Goal: Task Accomplishment & Management: Use online tool/utility

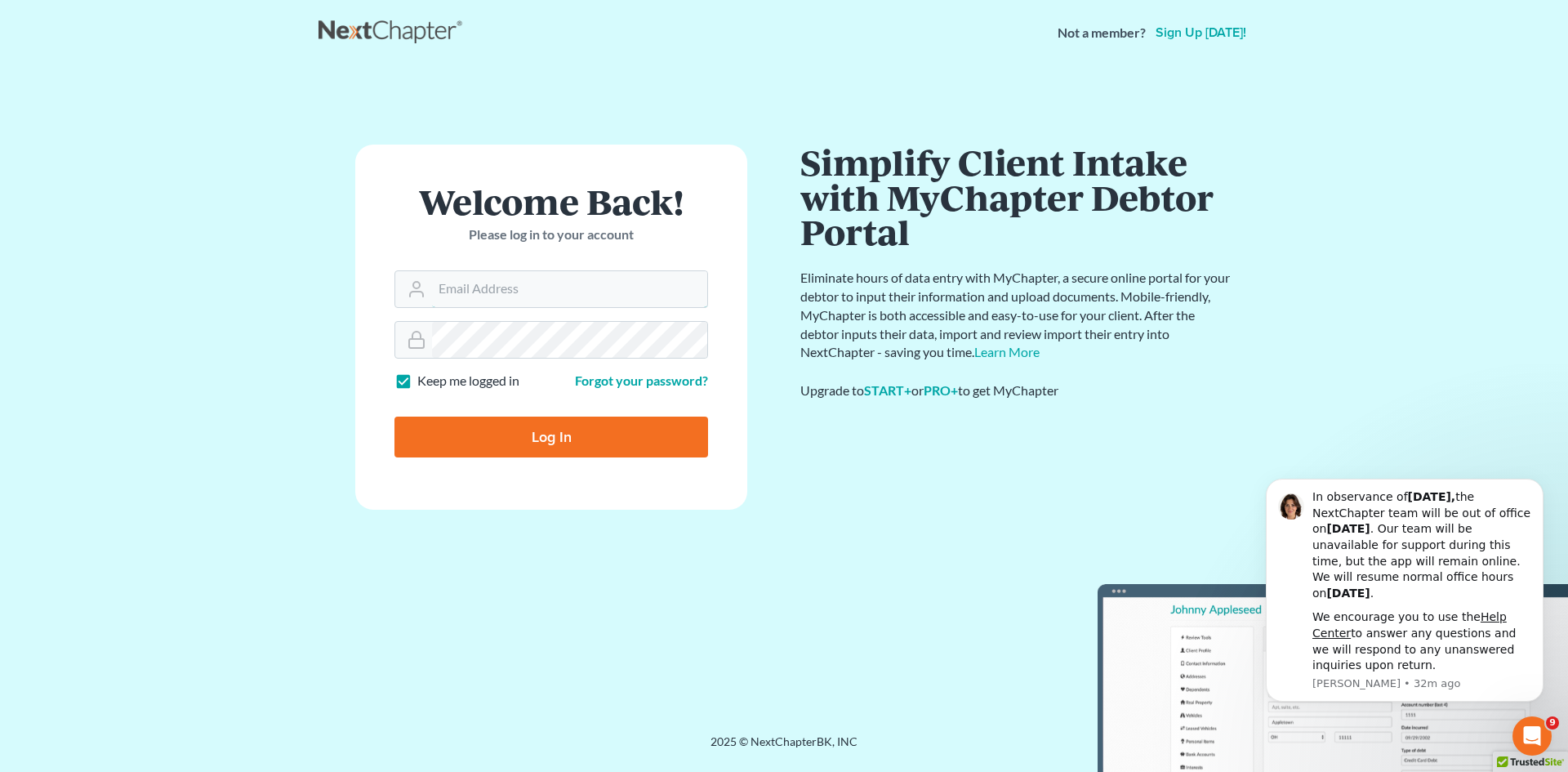
type input "[EMAIL_ADDRESS][DOMAIN_NAME]"
click at [583, 443] on input "Log In" at bounding box center [551, 437] width 313 height 41
type input "Thinking..."
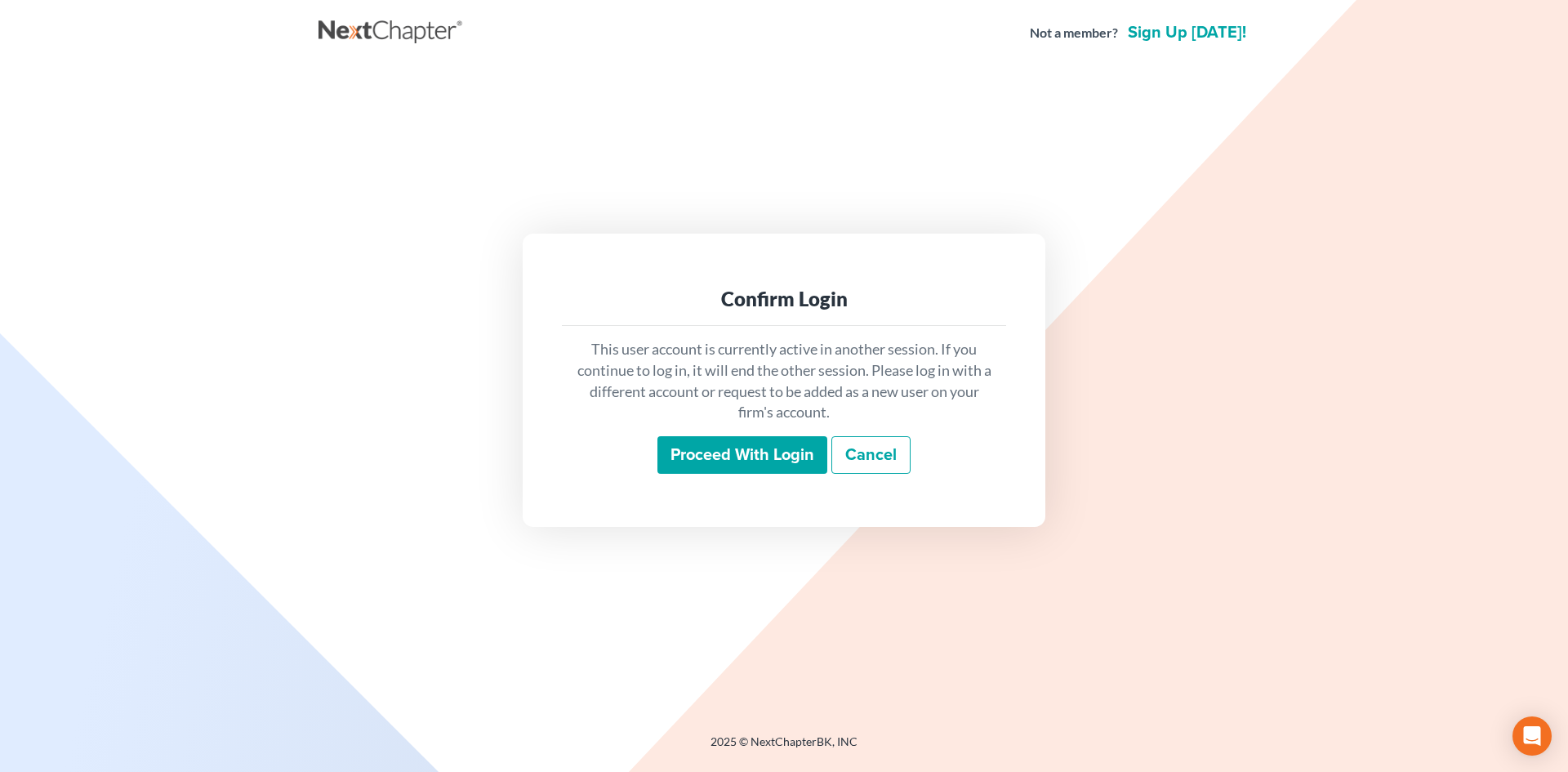
click at [736, 445] on input "Proceed with login" at bounding box center [742, 455] width 170 height 38
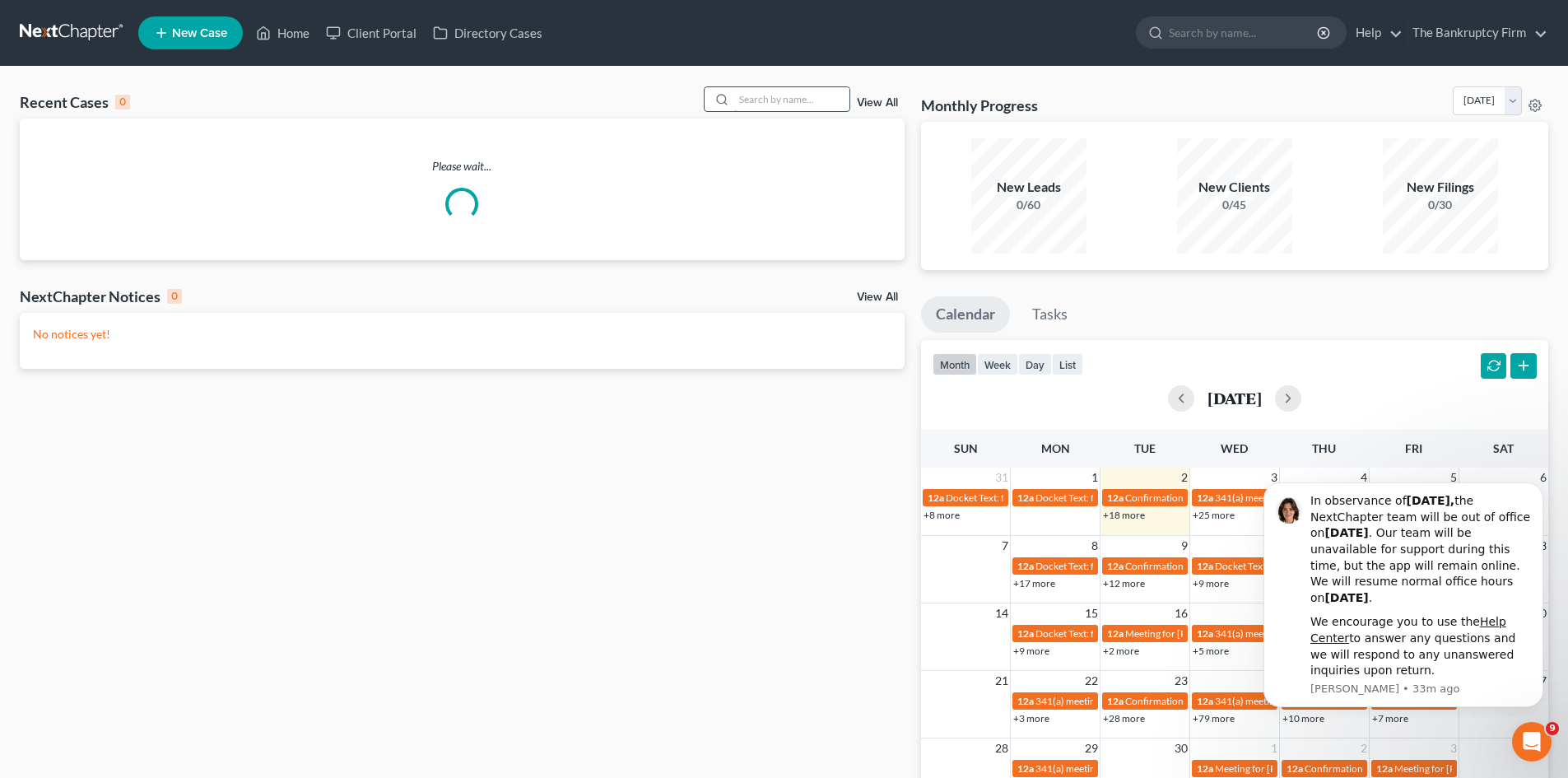
click at [752, 100] on input "search" at bounding box center [792, 99] width 115 height 24
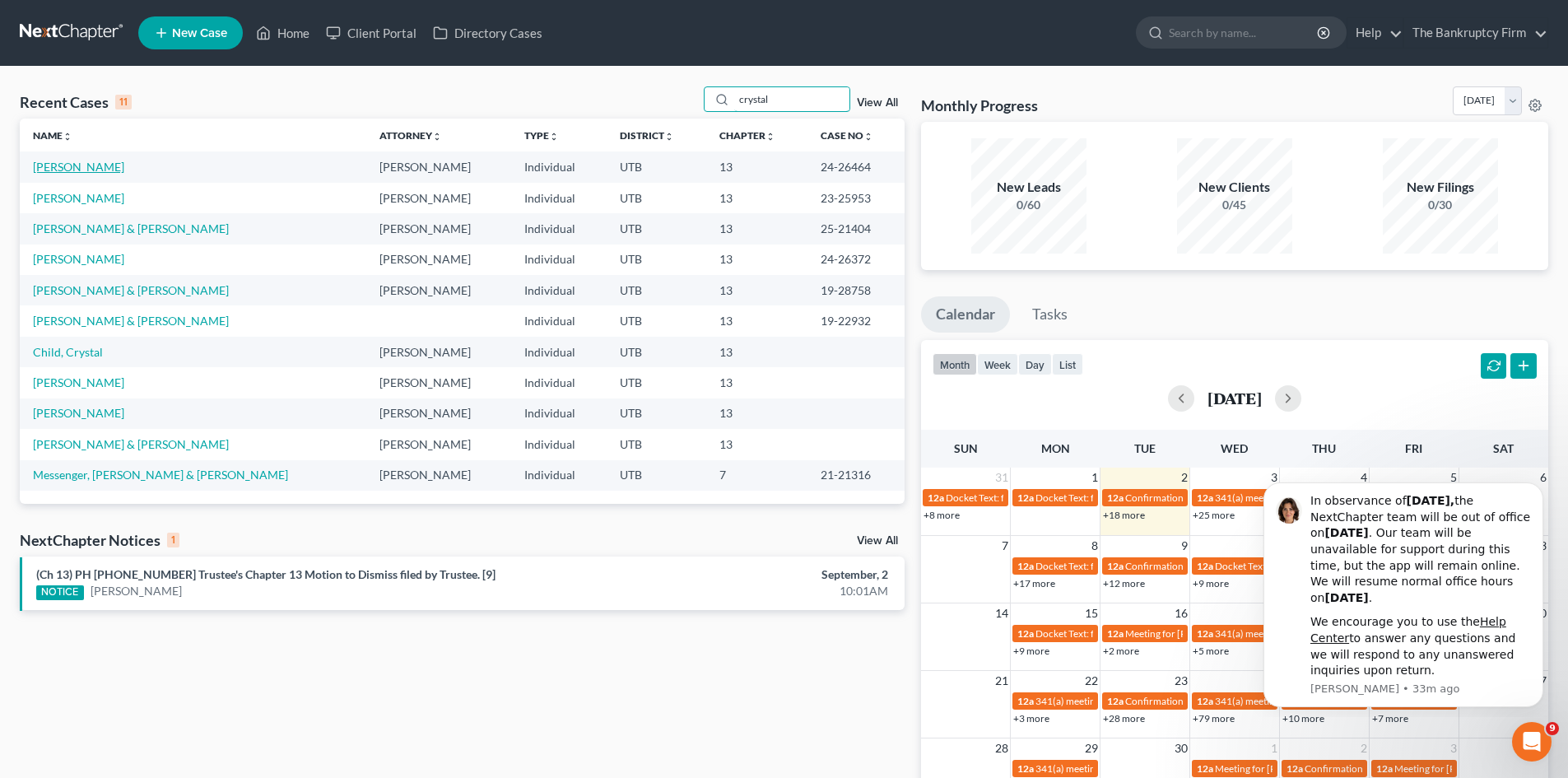
type input "crystal"
click at [72, 167] on link "[PERSON_NAME]" at bounding box center [78, 167] width 92 height 14
select select "3"
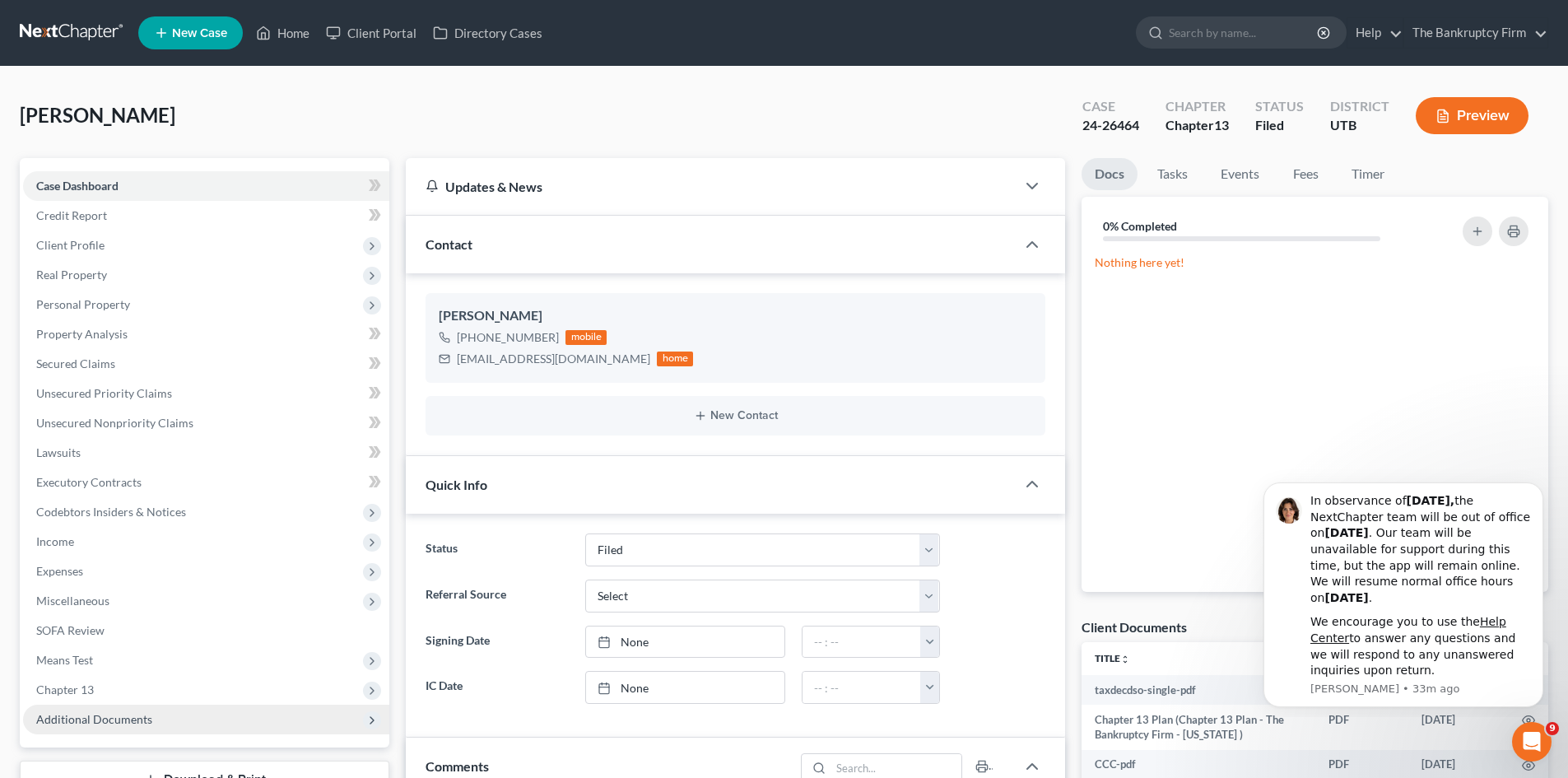
click at [78, 720] on span "Additional Documents" at bounding box center [94, 719] width 116 height 14
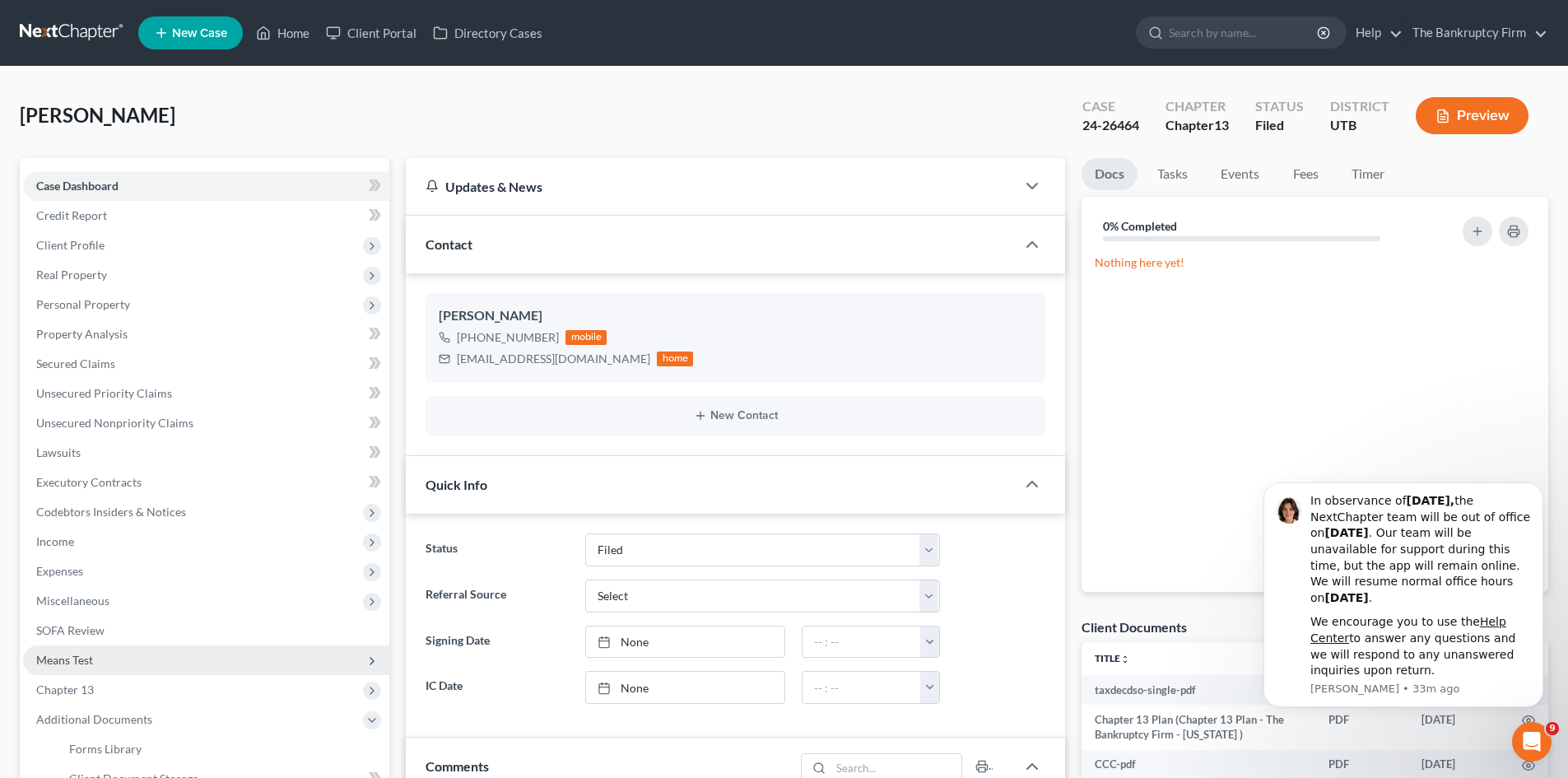
scroll to position [131, 0]
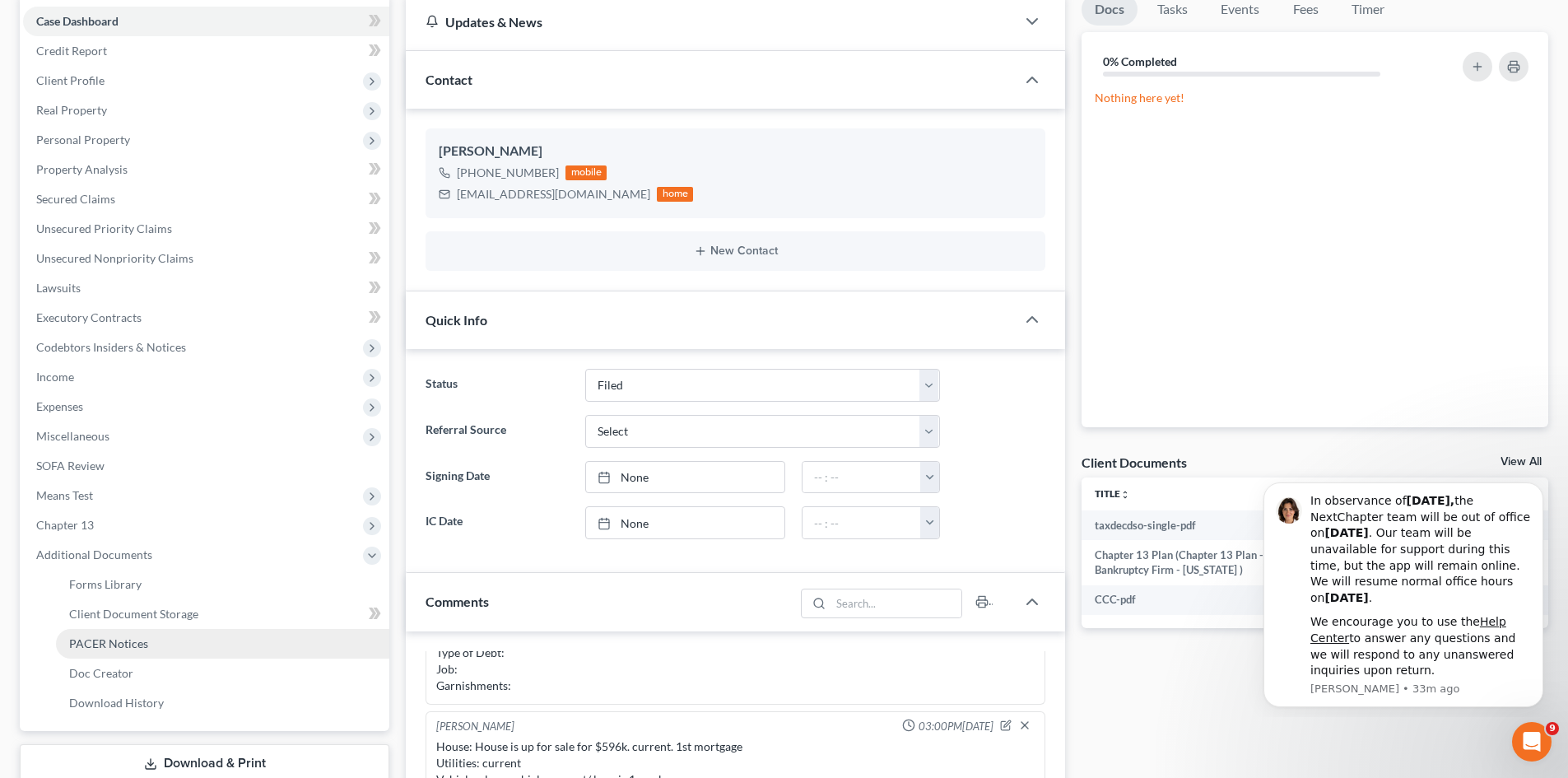
click at [121, 646] on span "PACER Notices" at bounding box center [109, 643] width 79 height 14
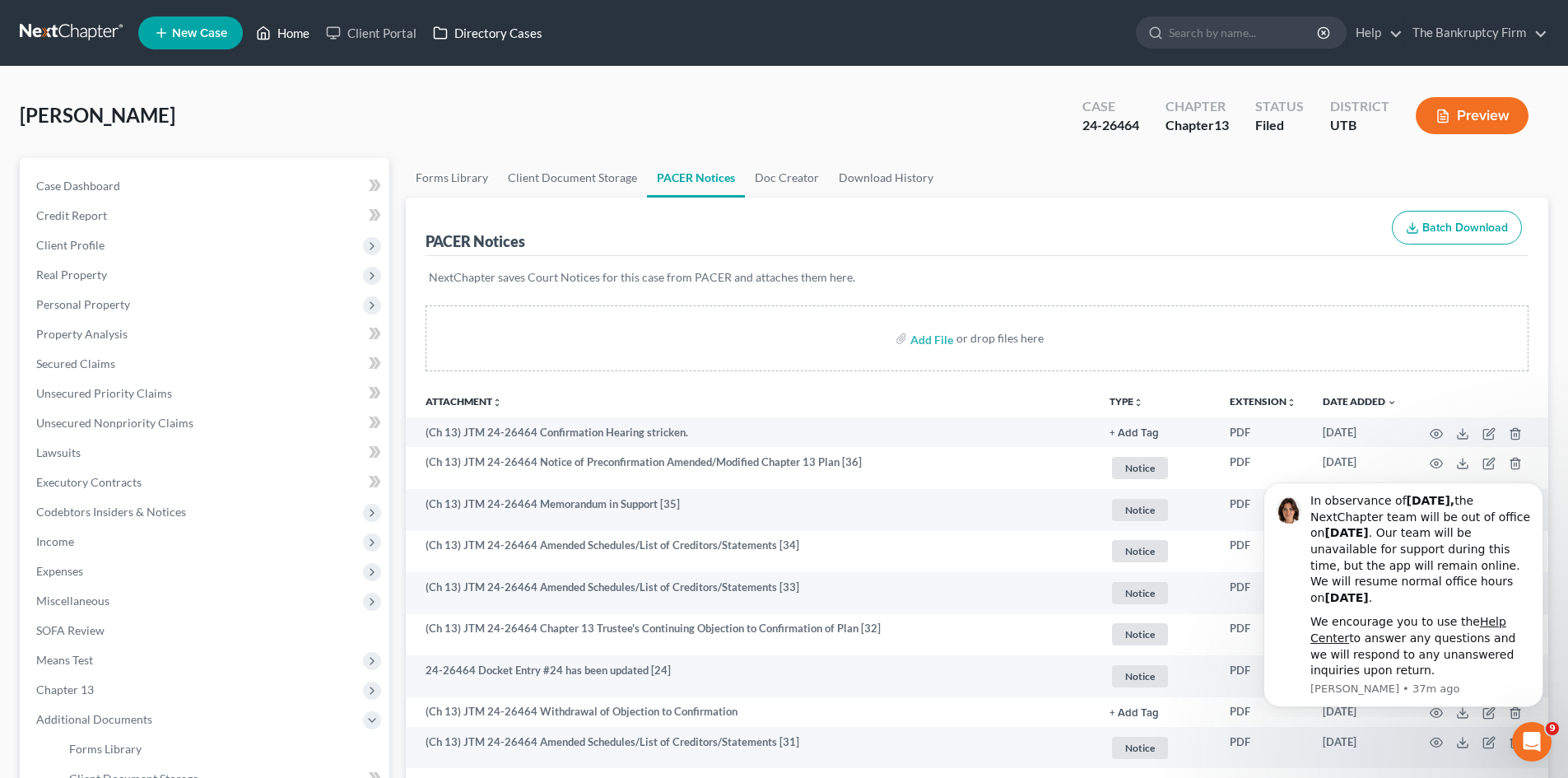
drag, startPoint x: 291, startPoint y: 34, endPoint x: 440, endPoint y: 38, distance: 149.1
click at [291, 34] on link "Home" at bounding box center [282, 33] width 70 height 30
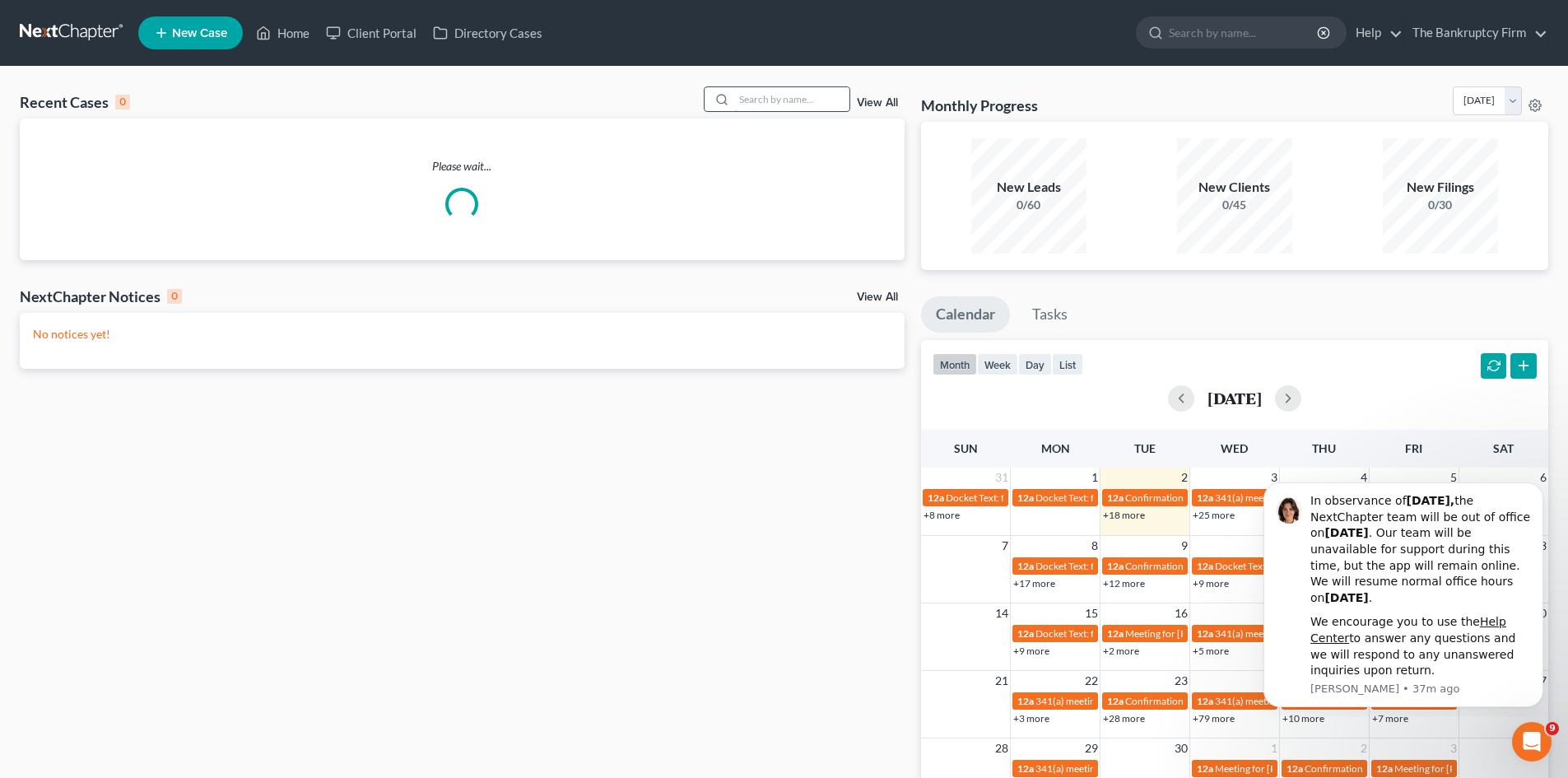
click at [767, 95] on input "search" at bounding box center [792, 99] width 115 height 24
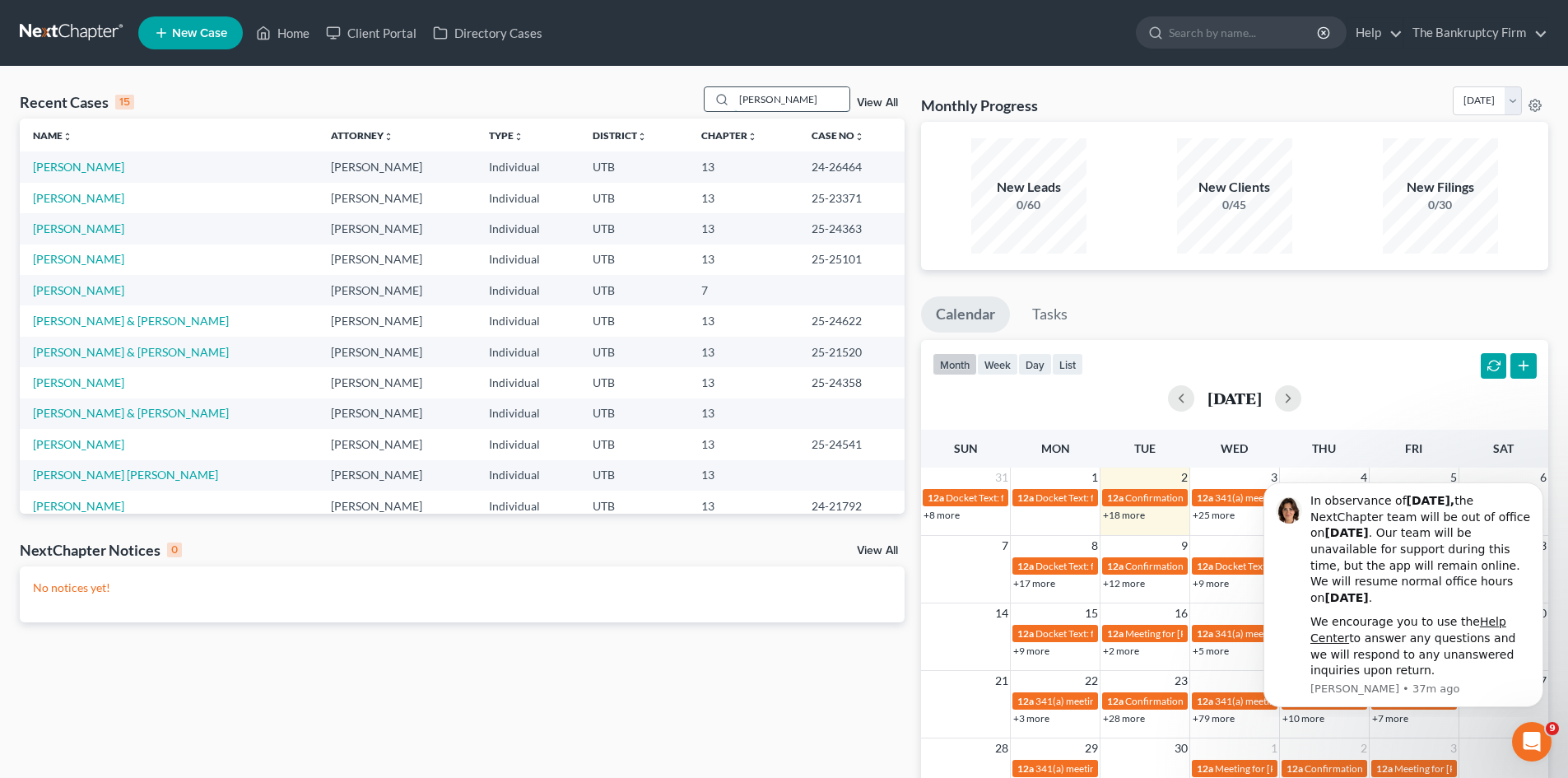
type input "[PERSON_NAME]"
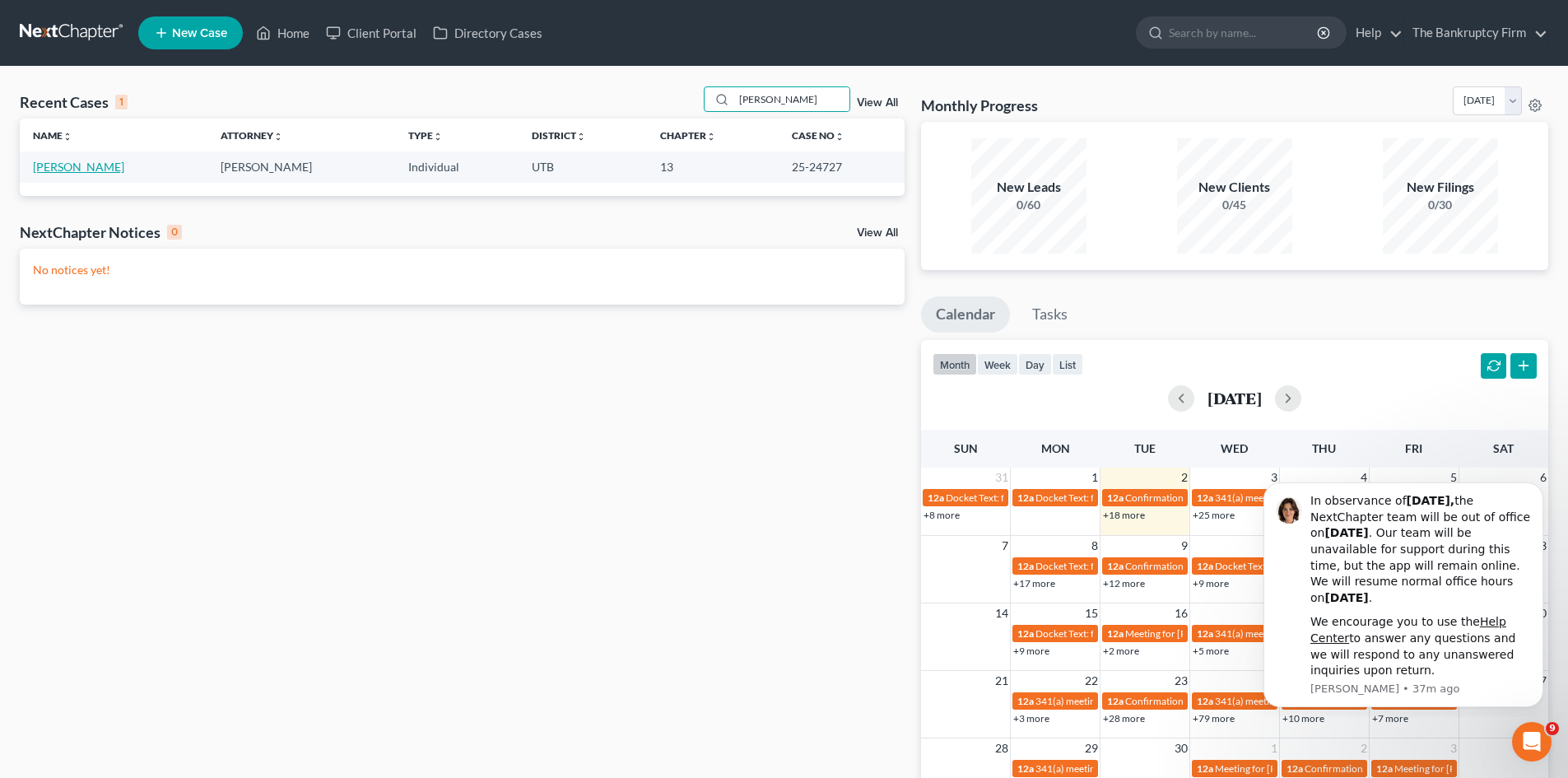
click at [92, 167] on link "[PERSON_NAME]" at bounding box center [78, 167] width 92 height 14
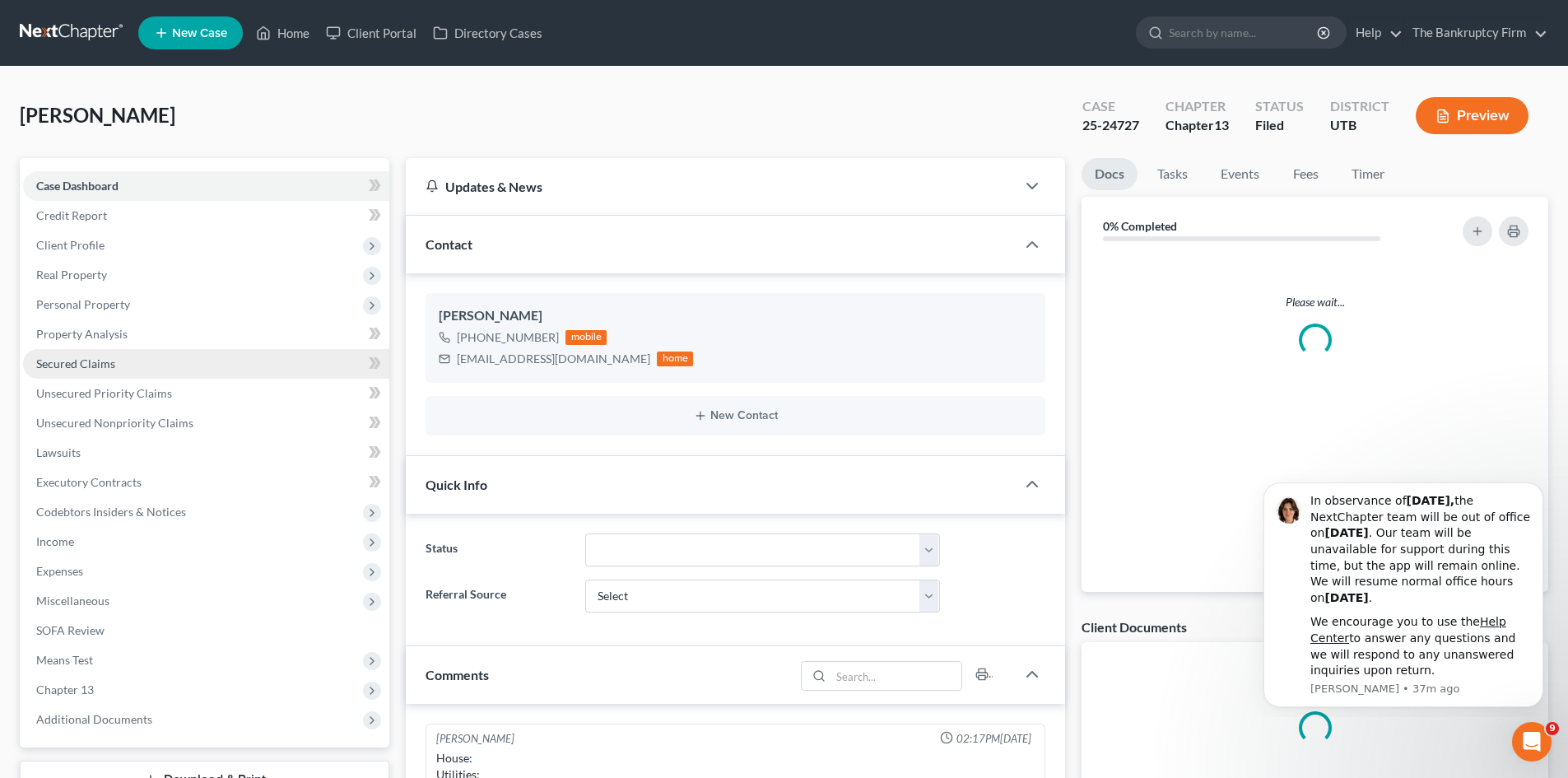
click at [73, 363] on span "Secured Claims" at bounding box center [76, 363] width 79 height 14
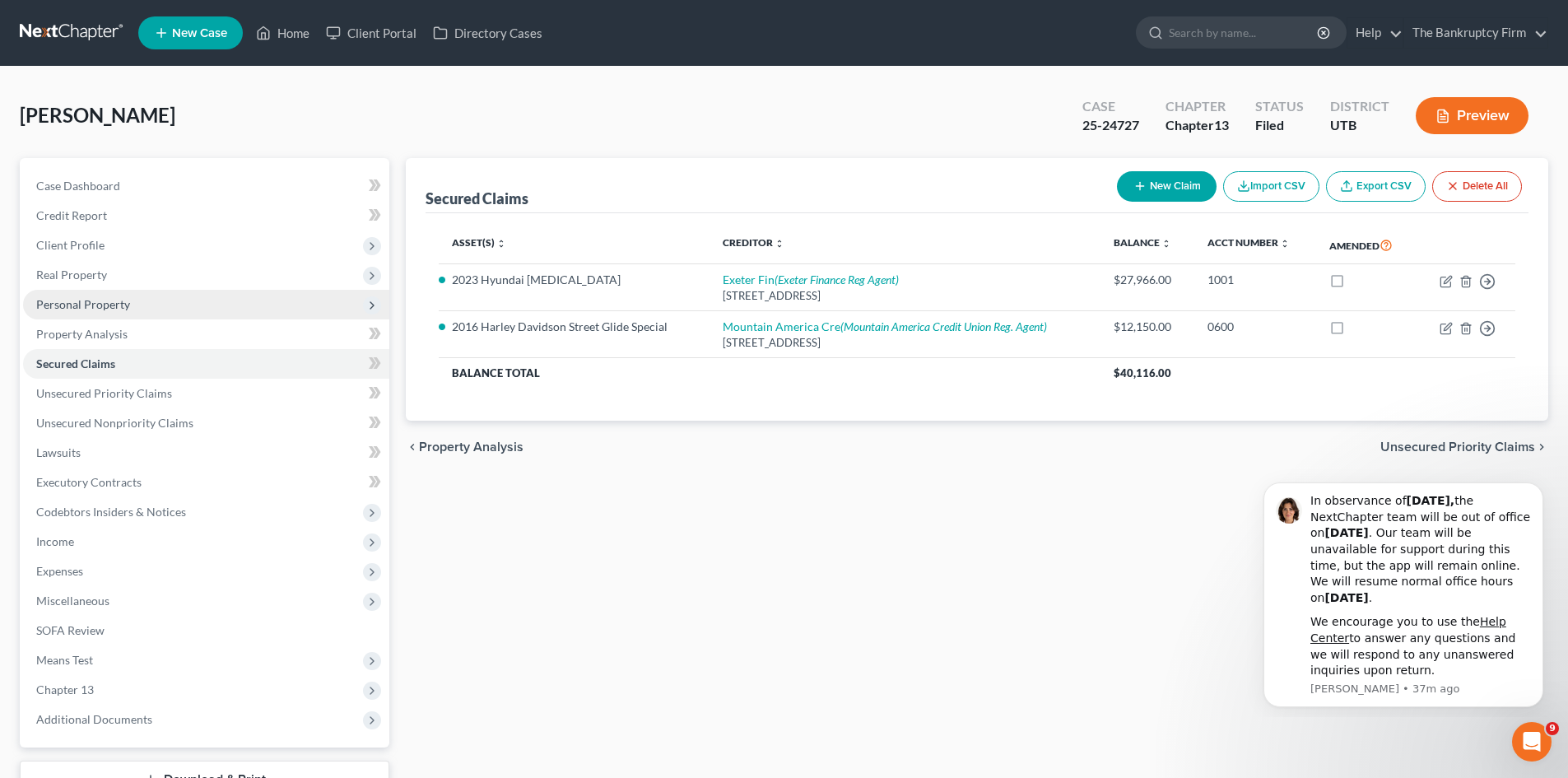
click at [83, 304] on span "Personal Property" at bounding box center [83, 304] width 94 height 14
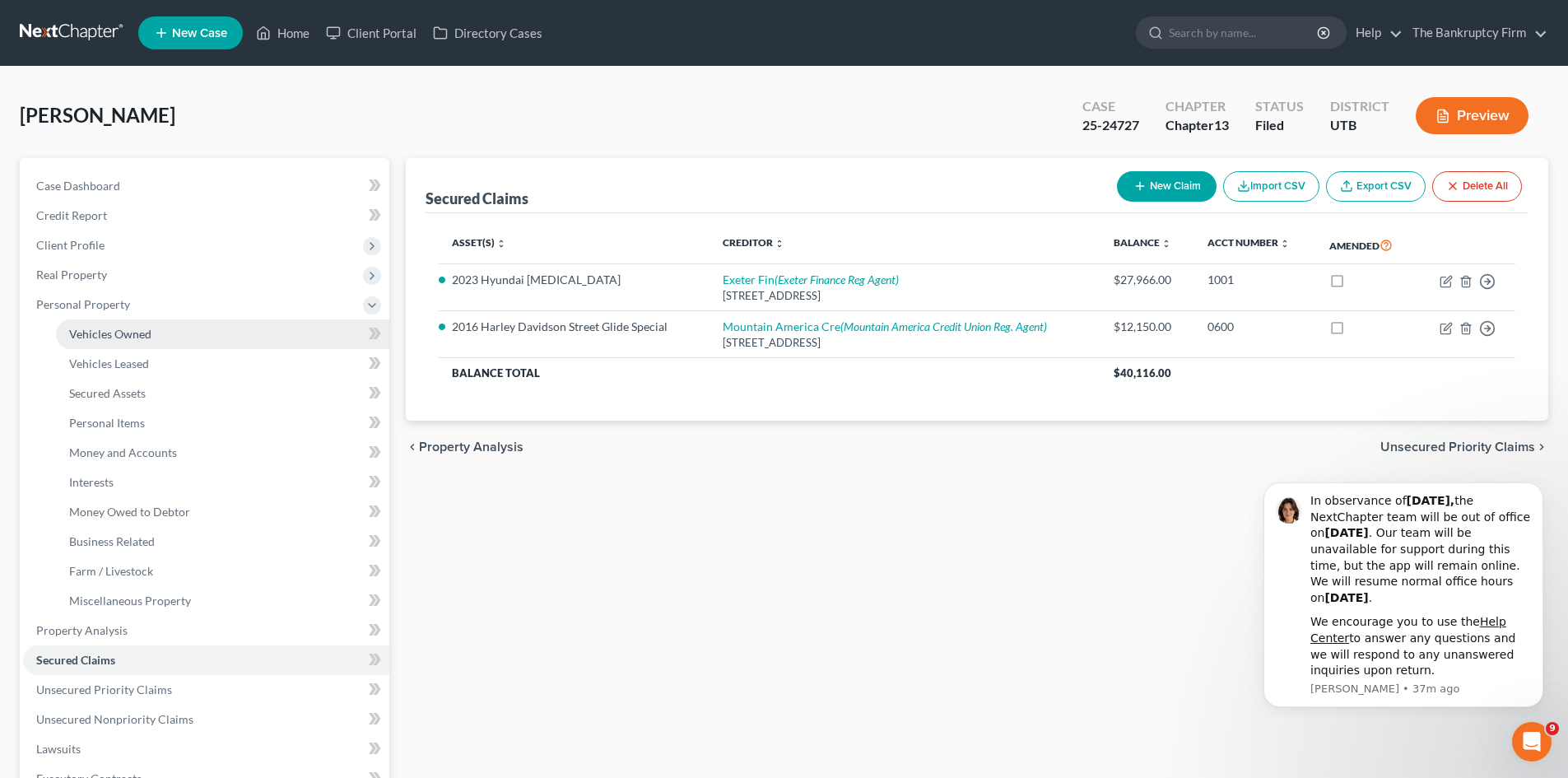
click at [92, 331] on span "Vehicles Owned" at bounding box center [111, 333] width 82 height 14
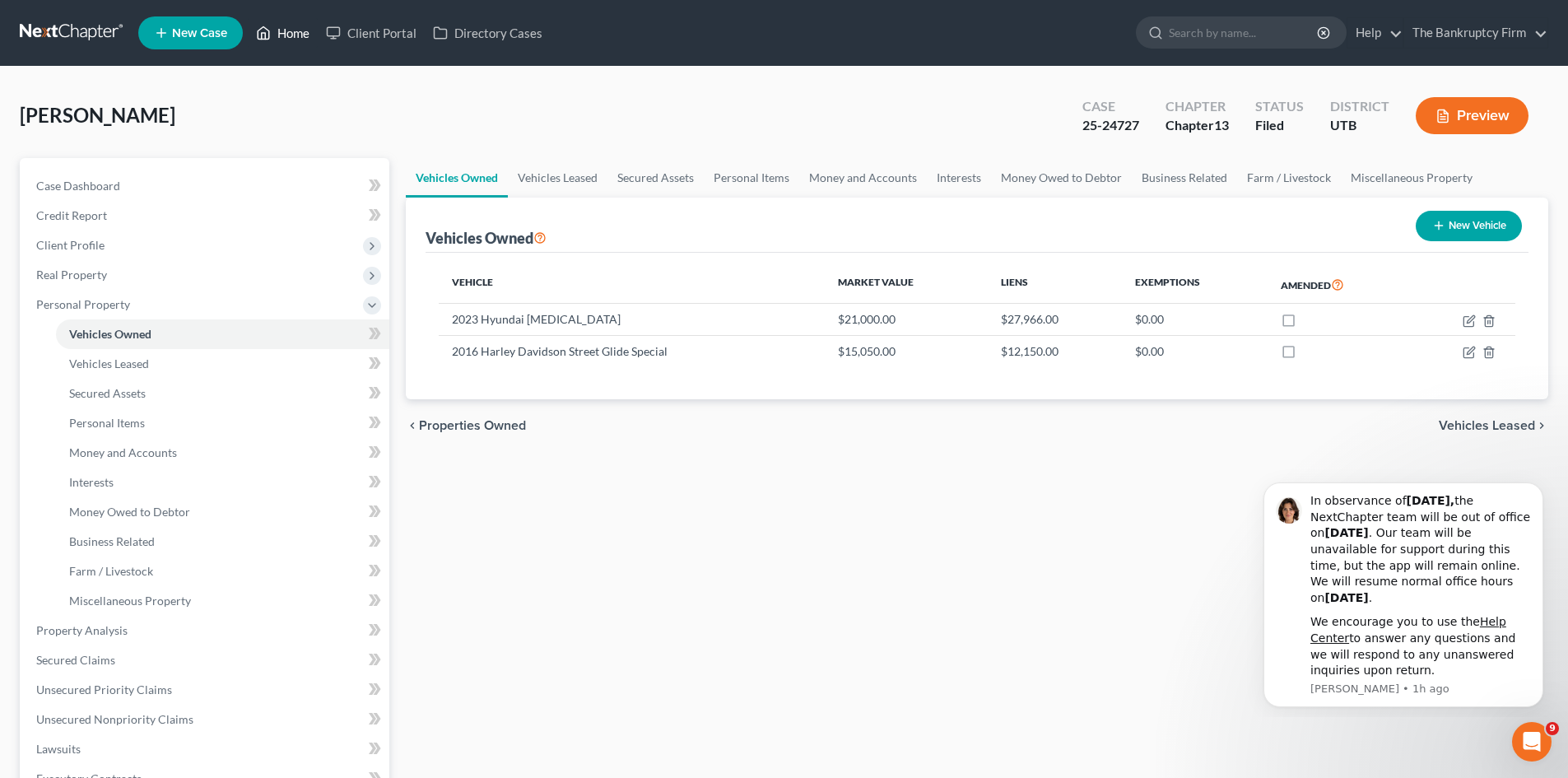
drag, startPoint x: 285, startPoint y: 29, endPoint x: 1023, endPoint y: 96, distance: 741.0
click at [285, 29] on link "Home" at bounding box center [282, 33] width 70 height 30
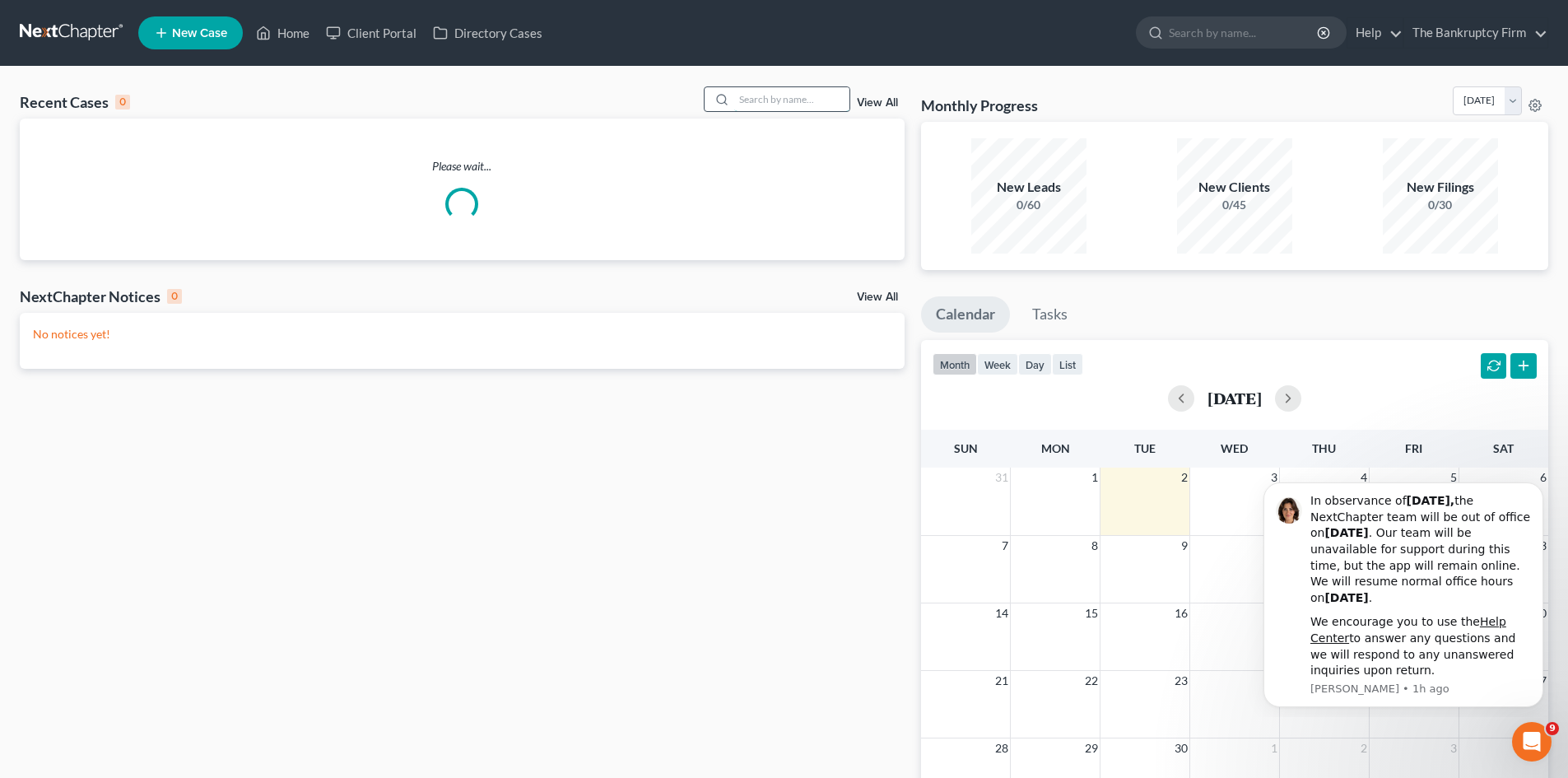
click at [763, 97] on input "search" at bounding box center [792, 99] width 115 height 24
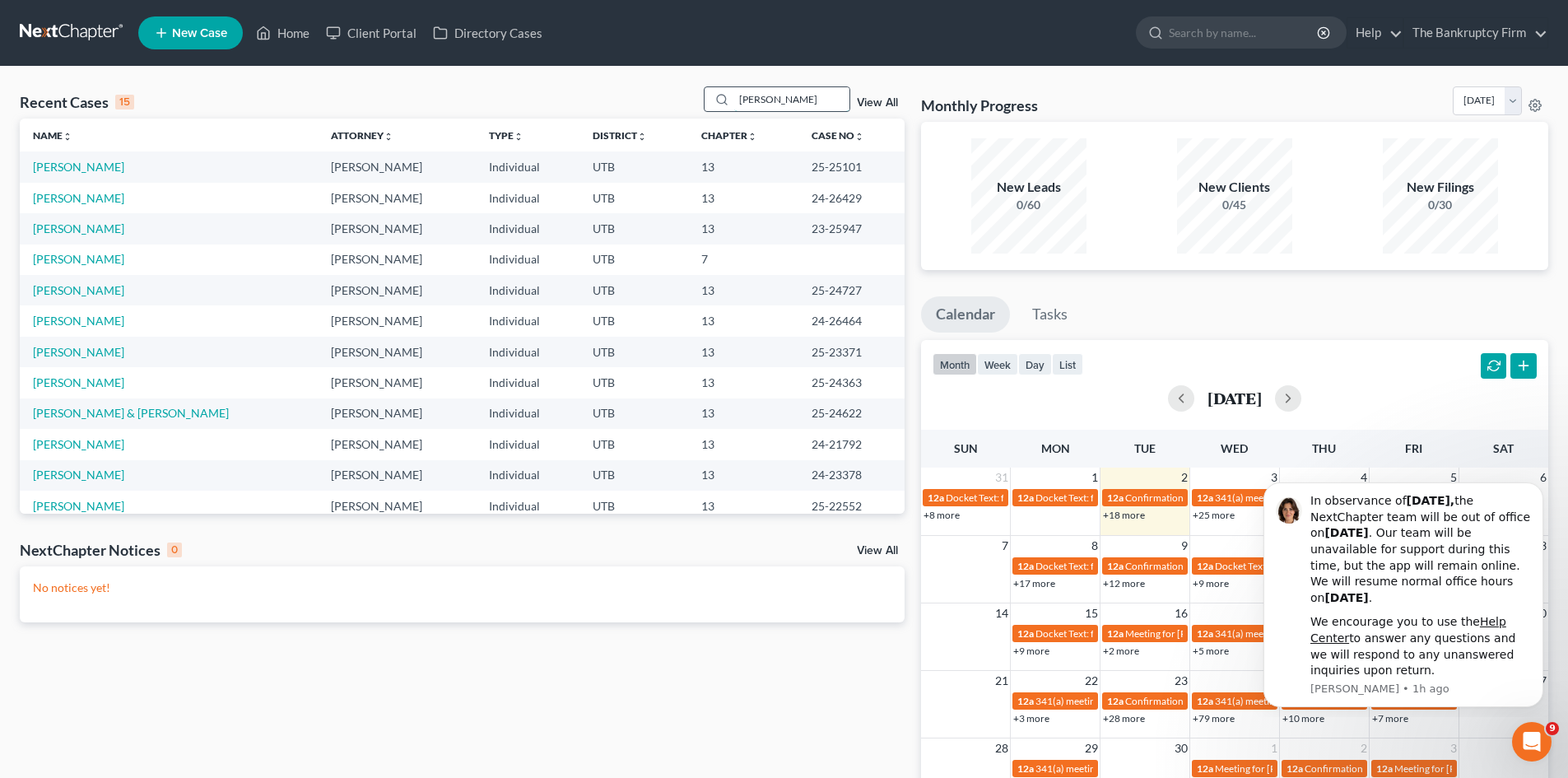
type input "[PERSON_NAME]"
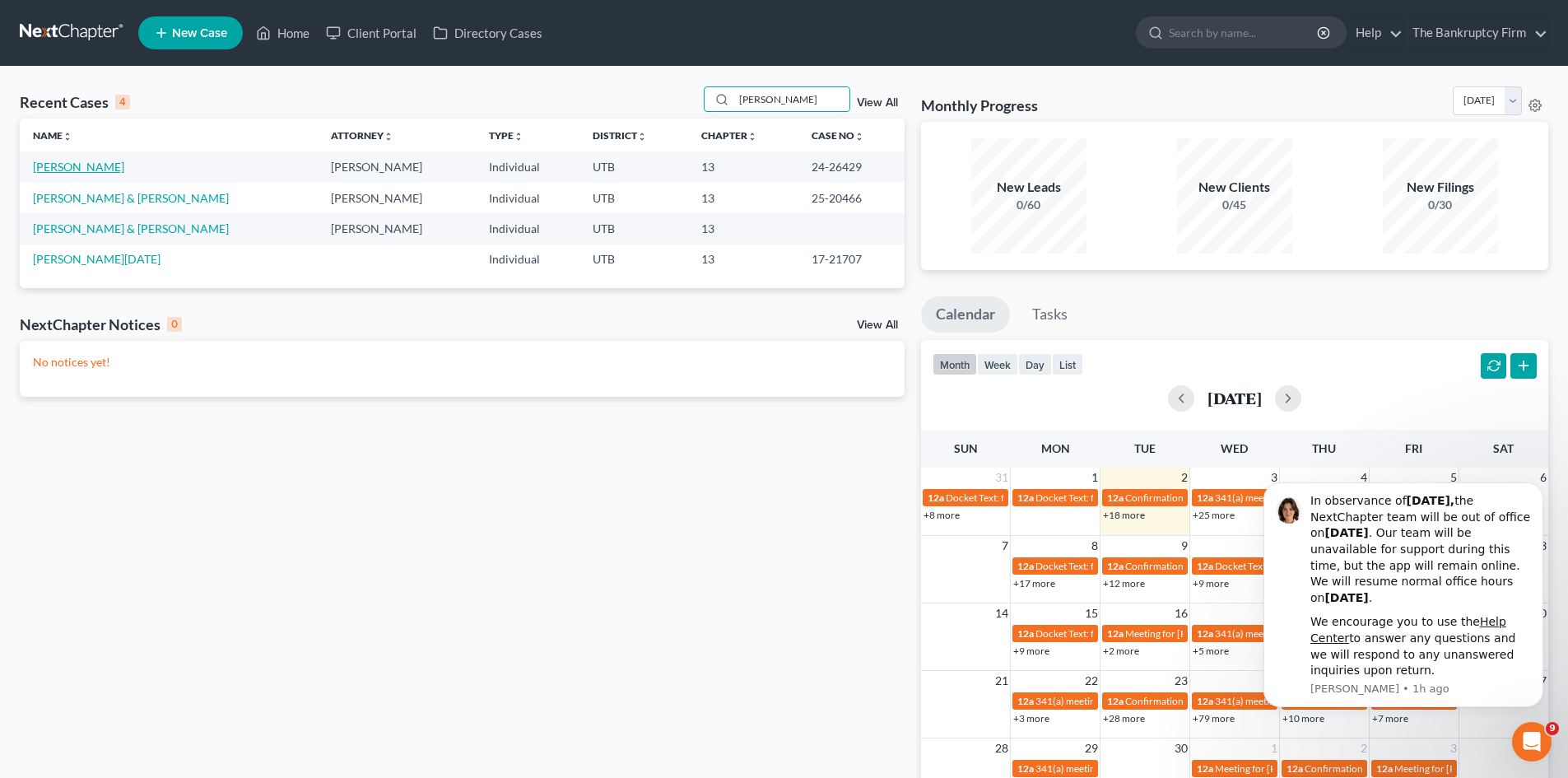
click at [44, 169] on link "[PERSON_NAME]" at bounding box center [78, 167] width 92 height 14
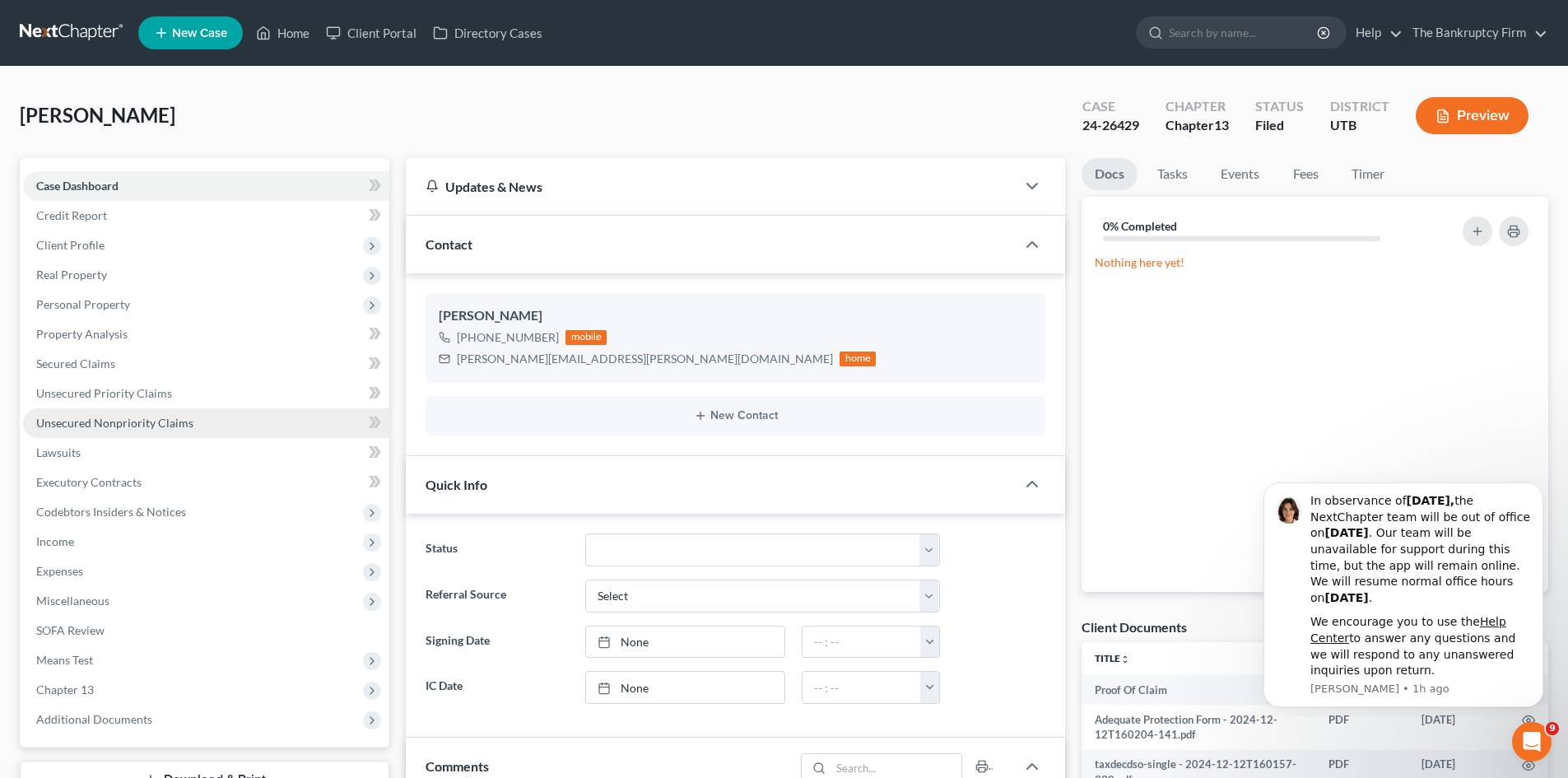
scroll to position [131, 0]
click at [119, 413] on link "Unsecured Nonpriority Claims" at bounding box center [206, 423] width 366 height 30
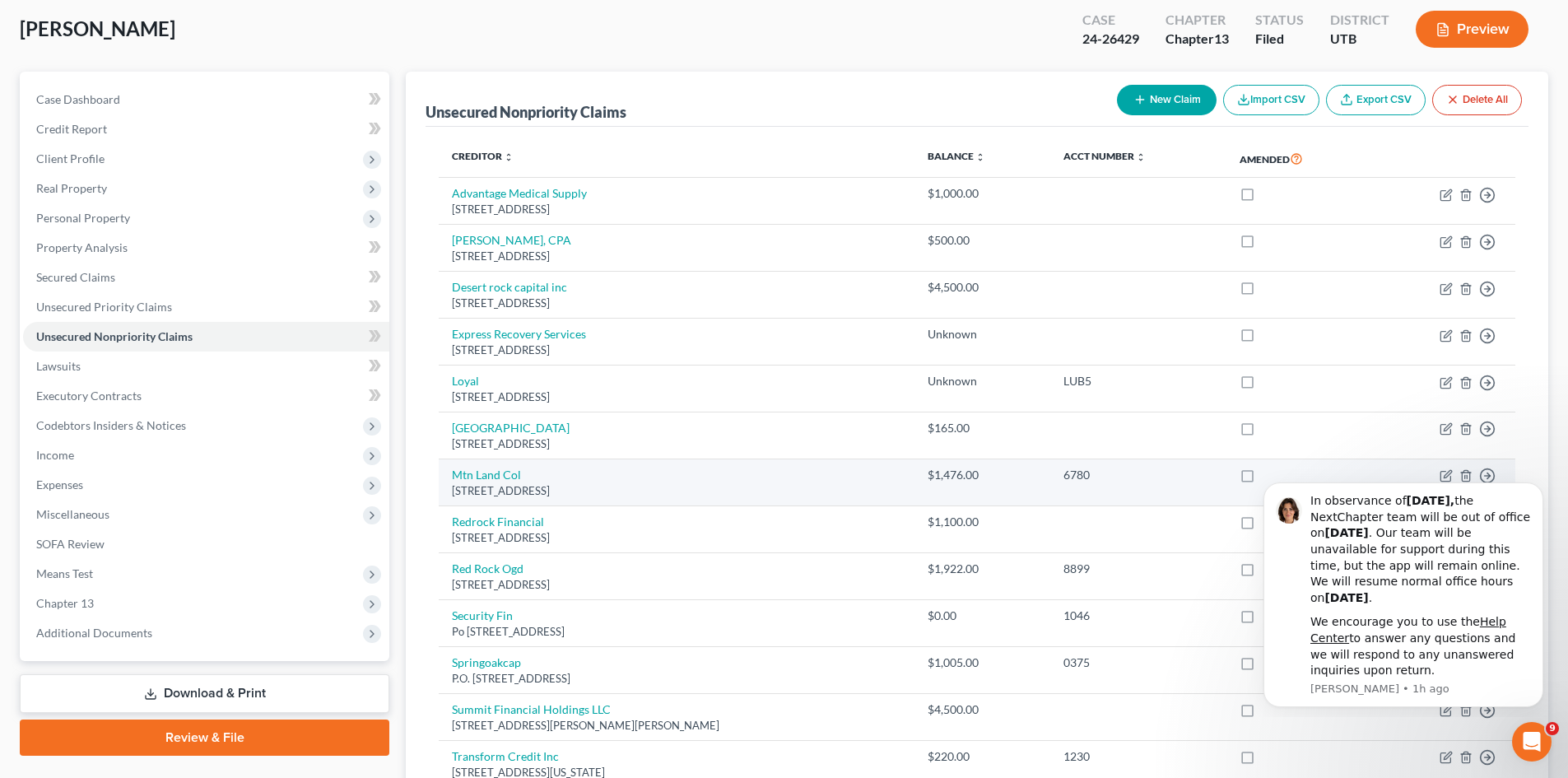
scroll to position [83, 0]
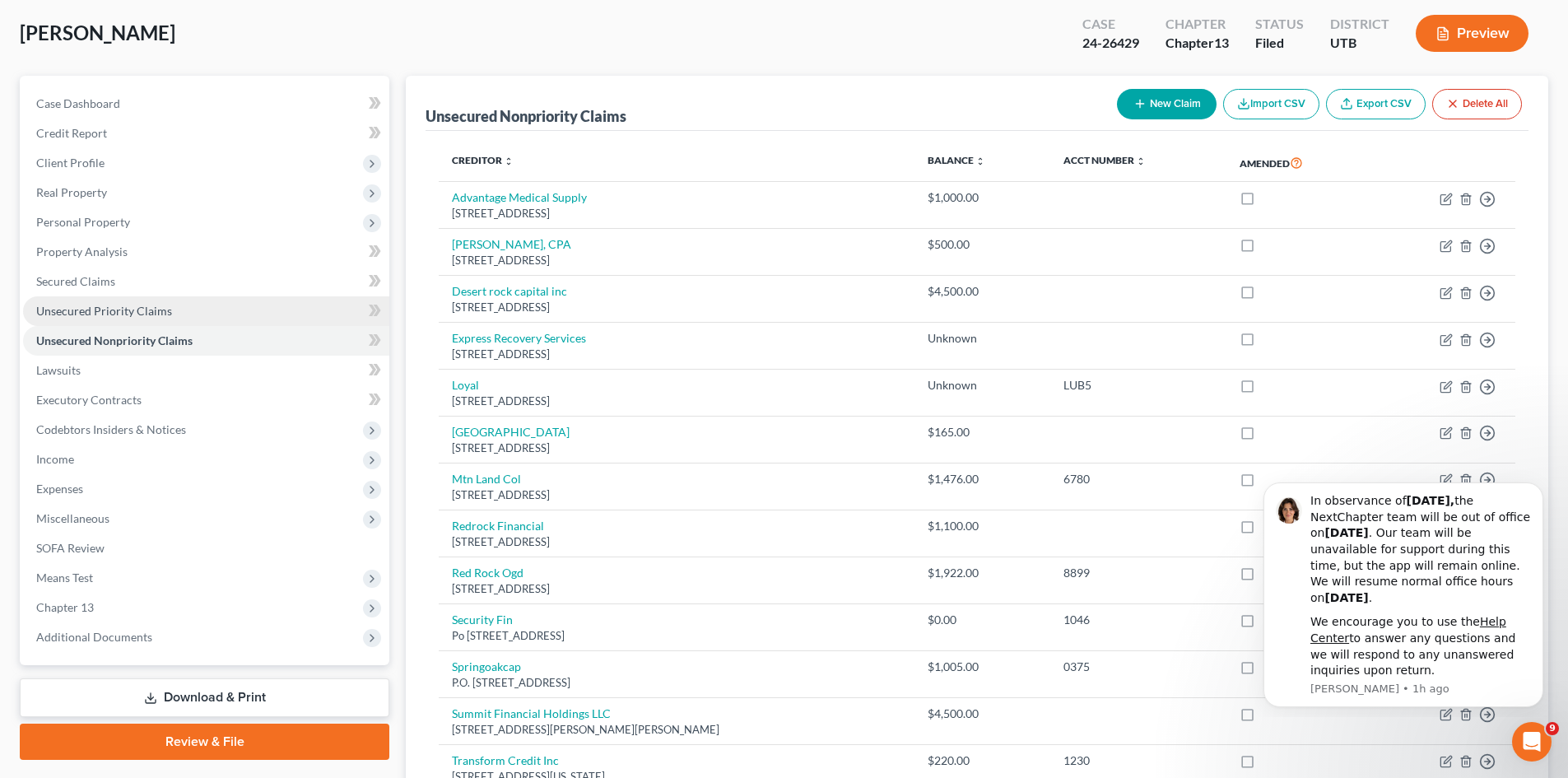
click at [159, 302] on link "Unsecured Priority Claims" at bounding box center [206, 311] width 366 height 30
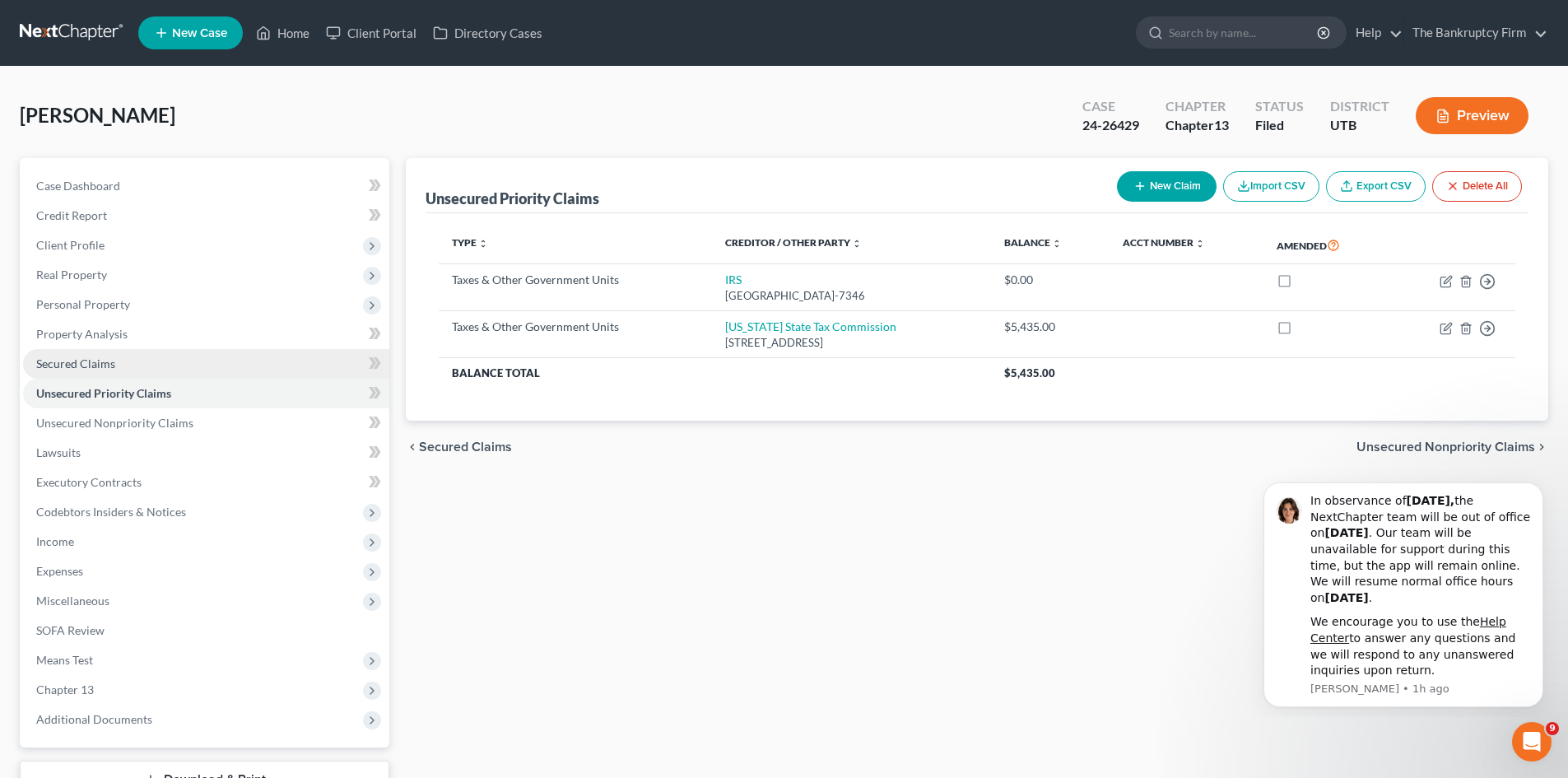
click at [78, 361] on span "Secured Claims" at bounding box center [76, 363] width 79 height 14
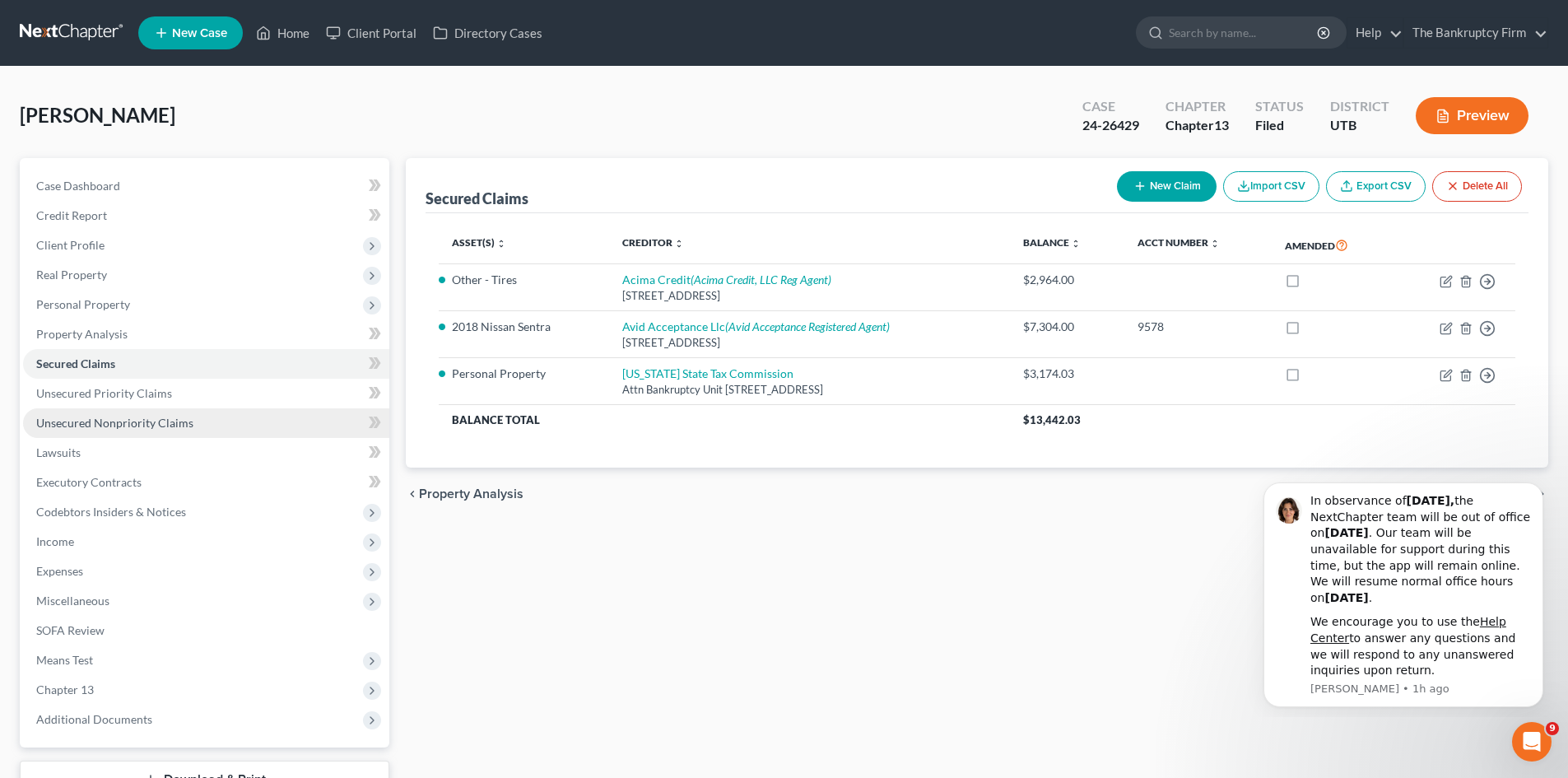
click at [90, 424] on span "Unsecured Nonpriority Claims" at bounding box center [115, 422] width 158 height 14
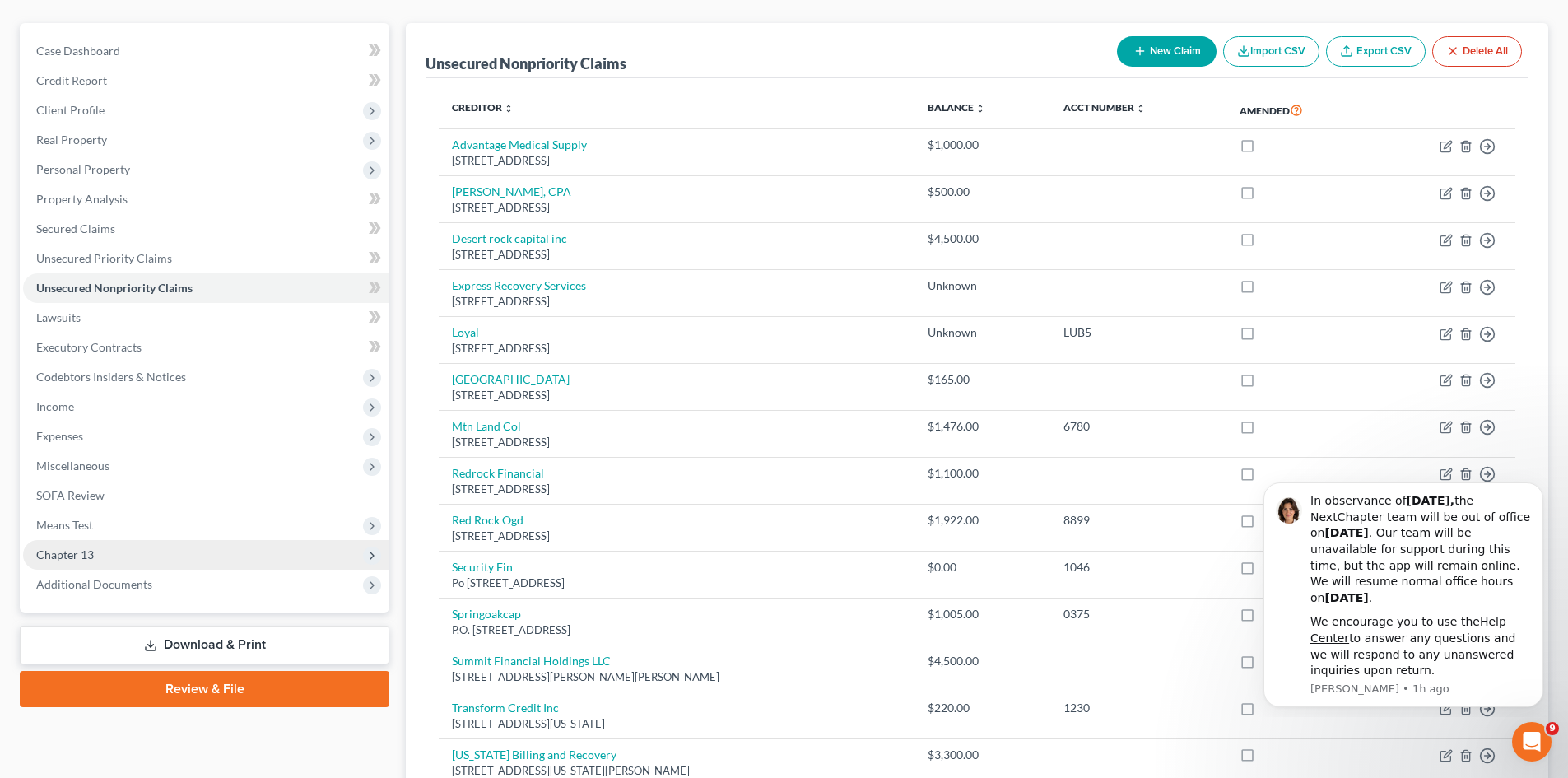
scroll to position [247, 0]
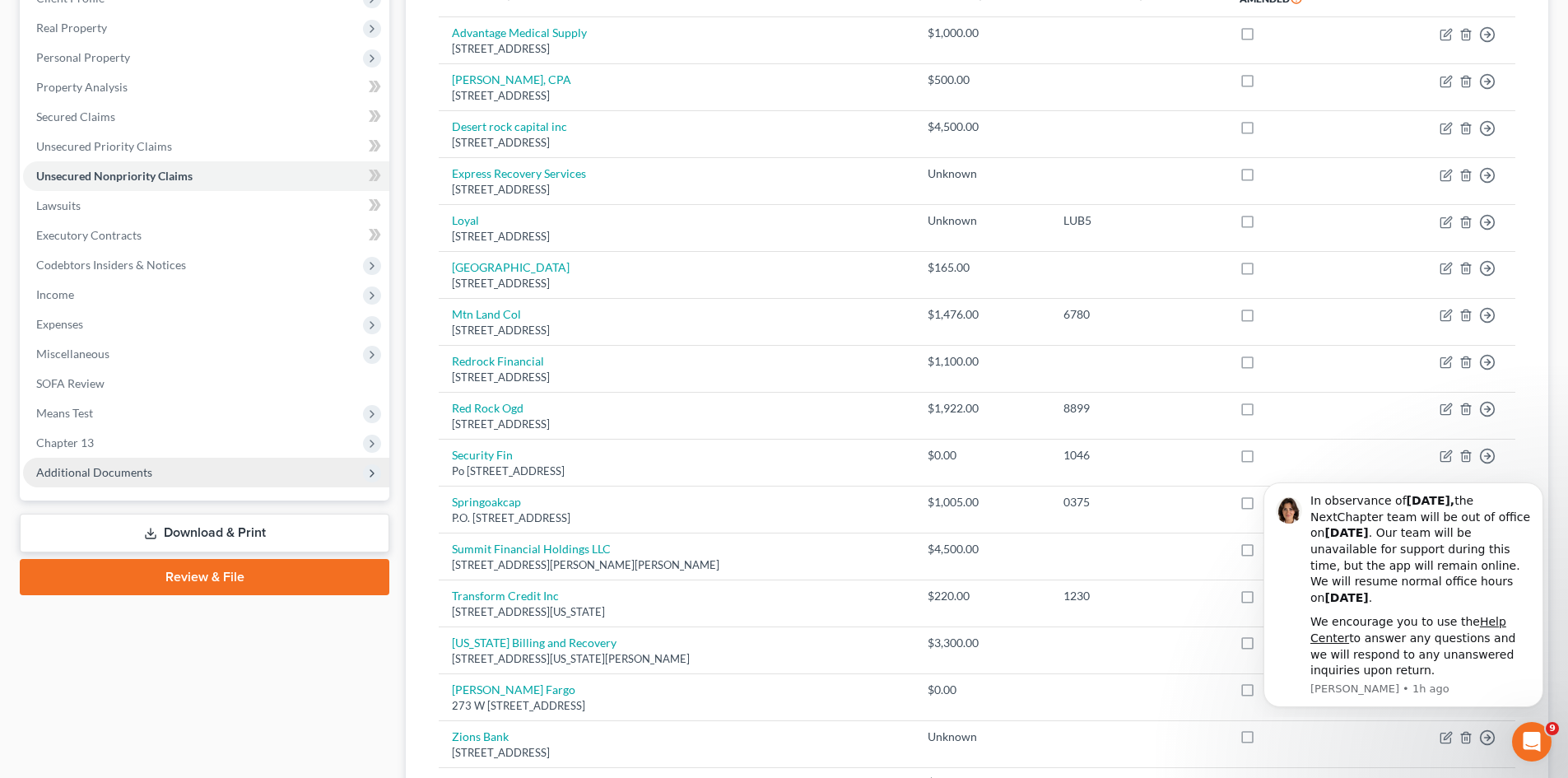
click at [106, 478] on span "Additional Documents" at bounding box center [94, 472] width 116 height 14
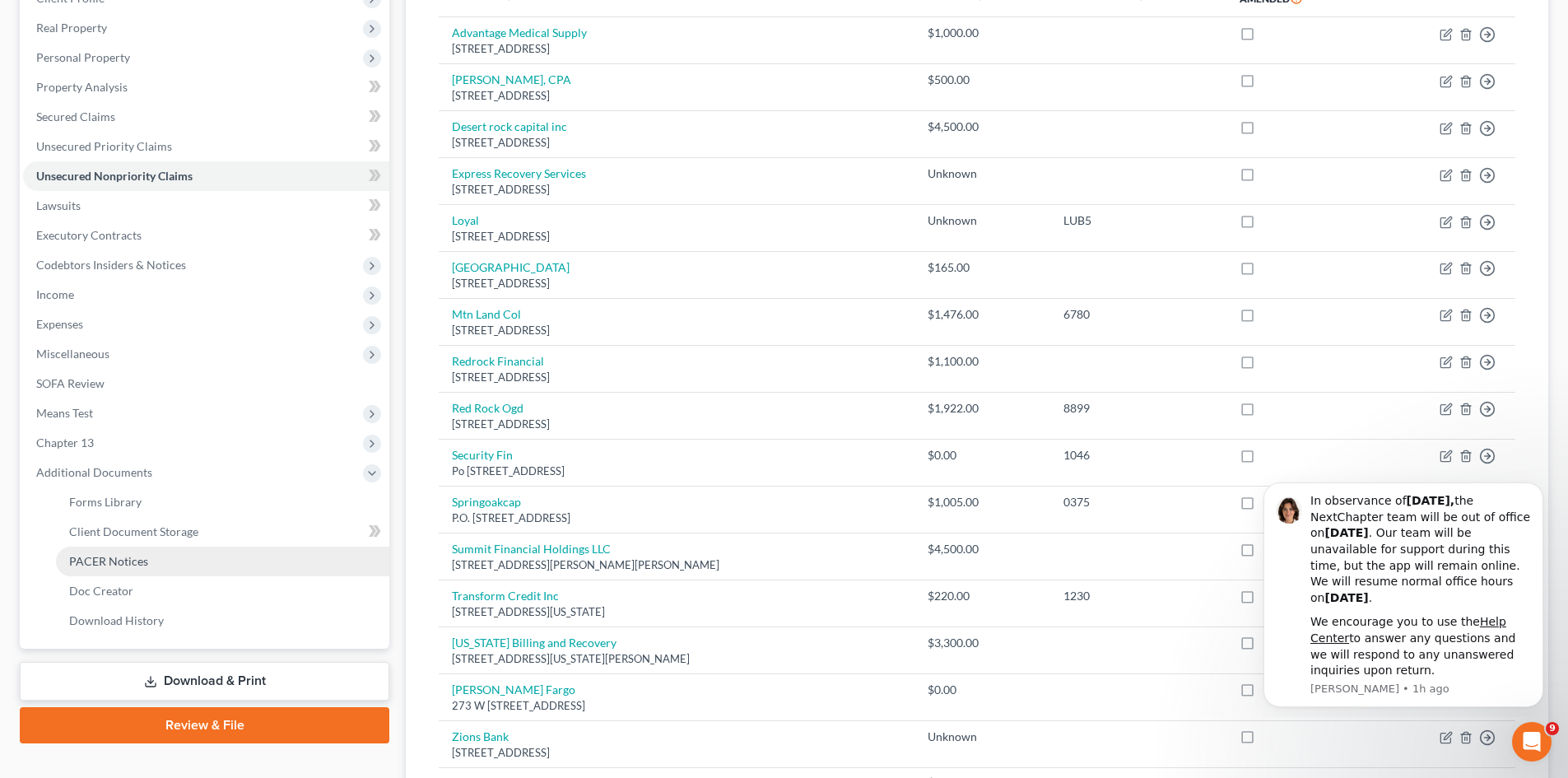
click at [115, 556] on span "PACER Notices" at bounding box center [109, 560] width 79 height 14
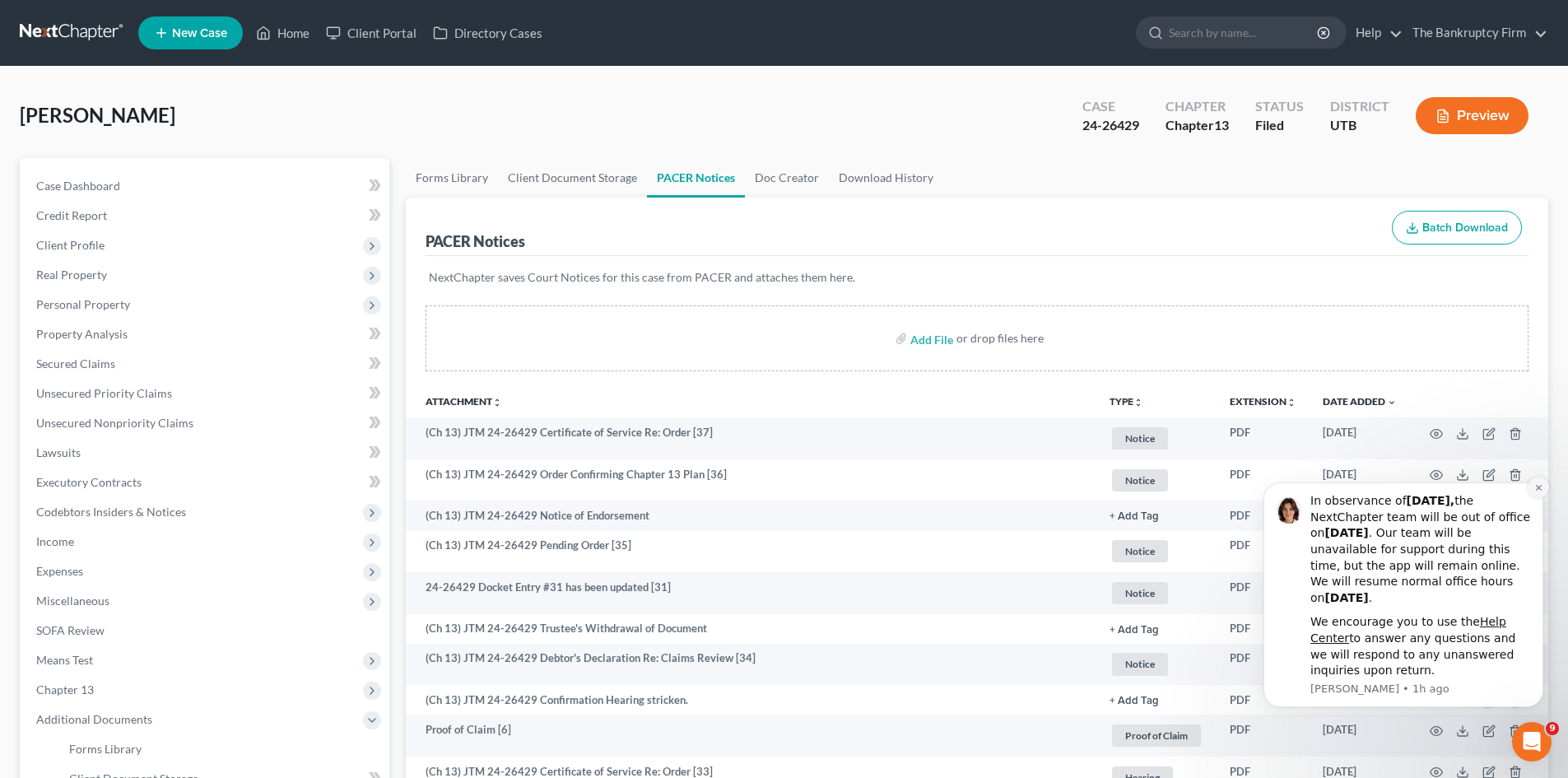
click at [1541, 484] on icon "Dismiss notification" at bounding box center [1538, 488] width 9 height 9
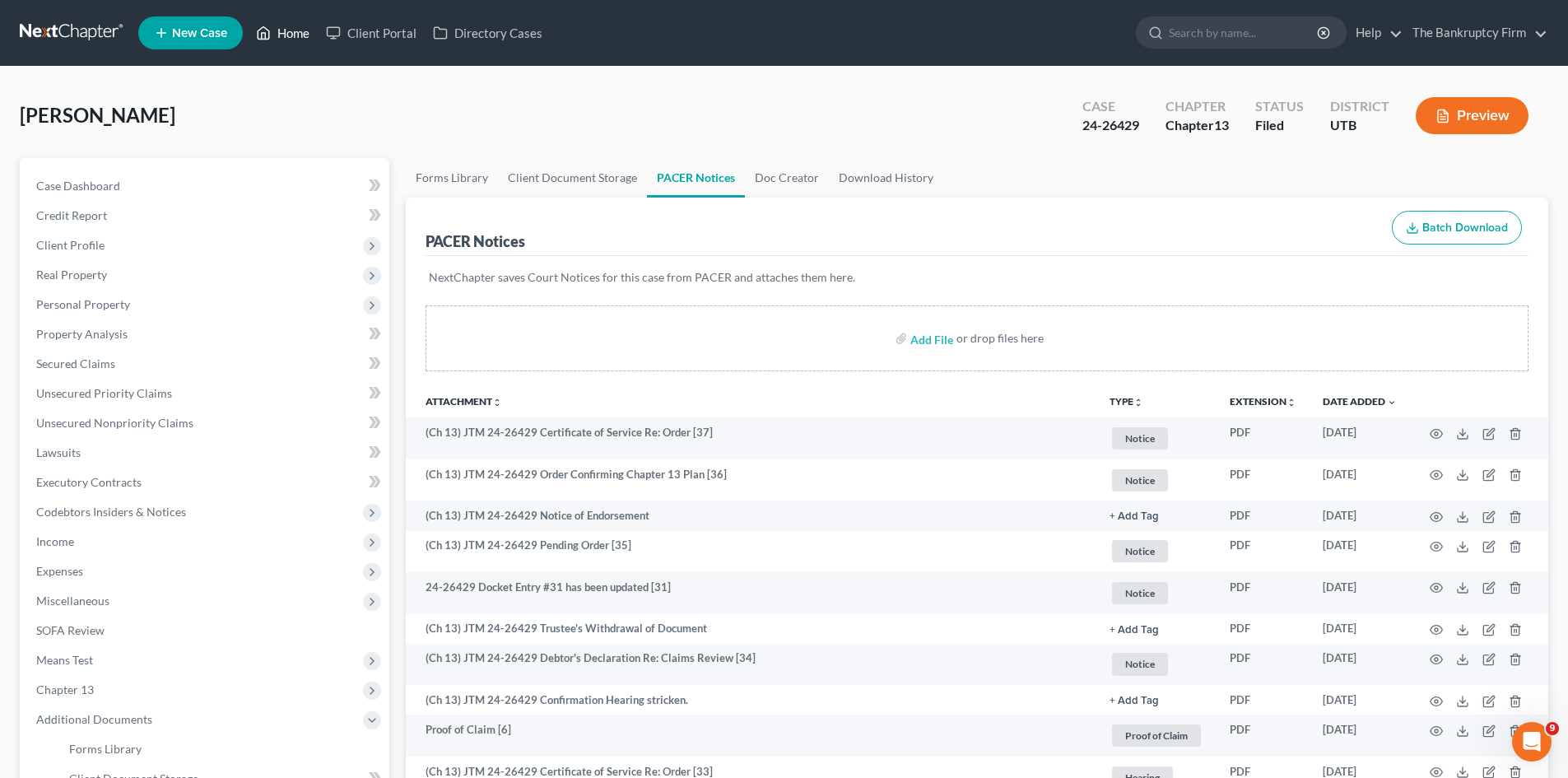
drag, startPoint x: 298, startPoint y: 34, endPoint x: 673, endPoint y: 135, distance: 388.4
click at [298, 34] on link "Home" at bounding box center [282, 33] width 70 height 30
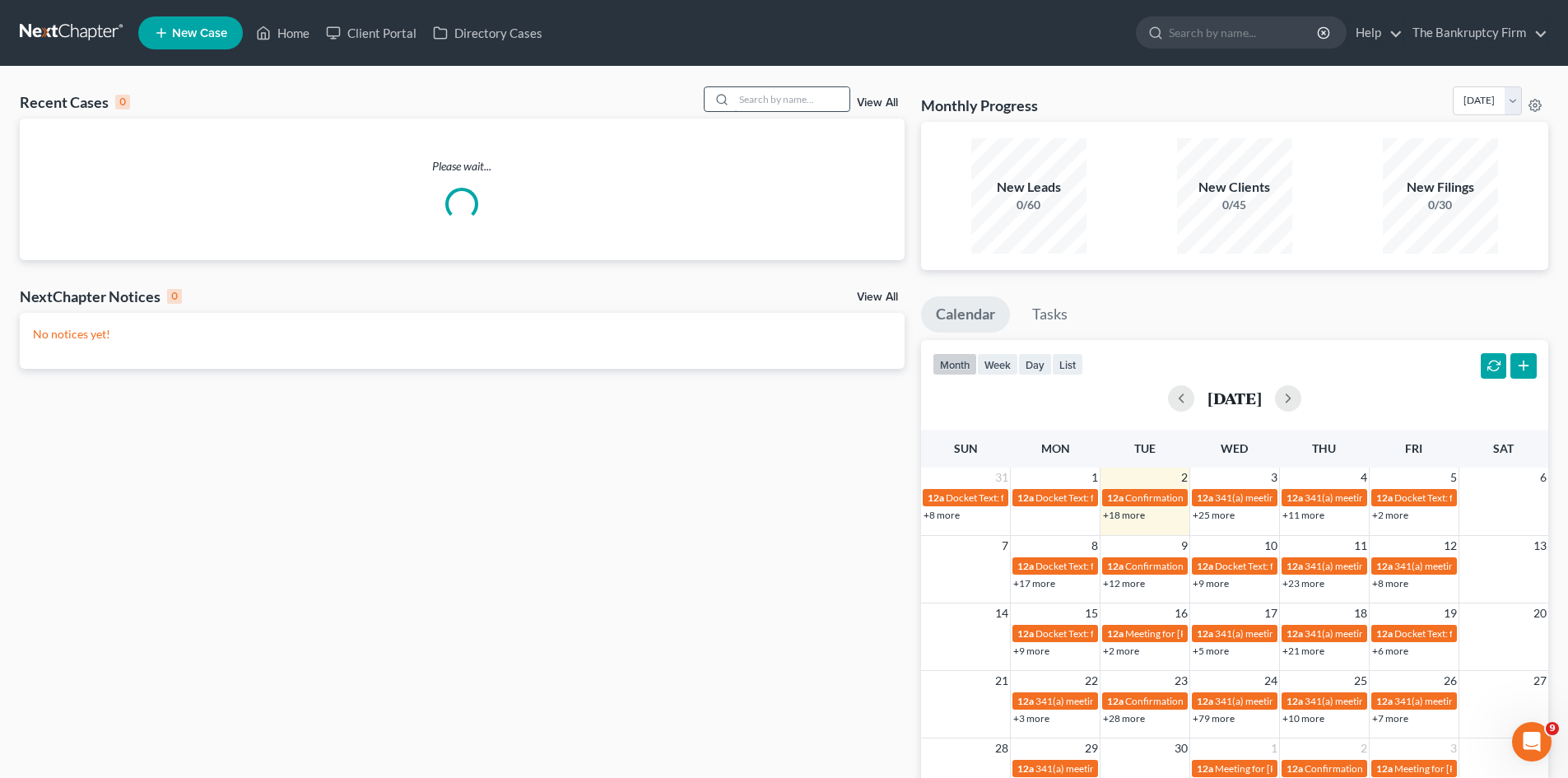
click at [770, 100] on input "search" at bounding box center [792, 99] width 115 height 24
type input "[PERSON_NAME]"
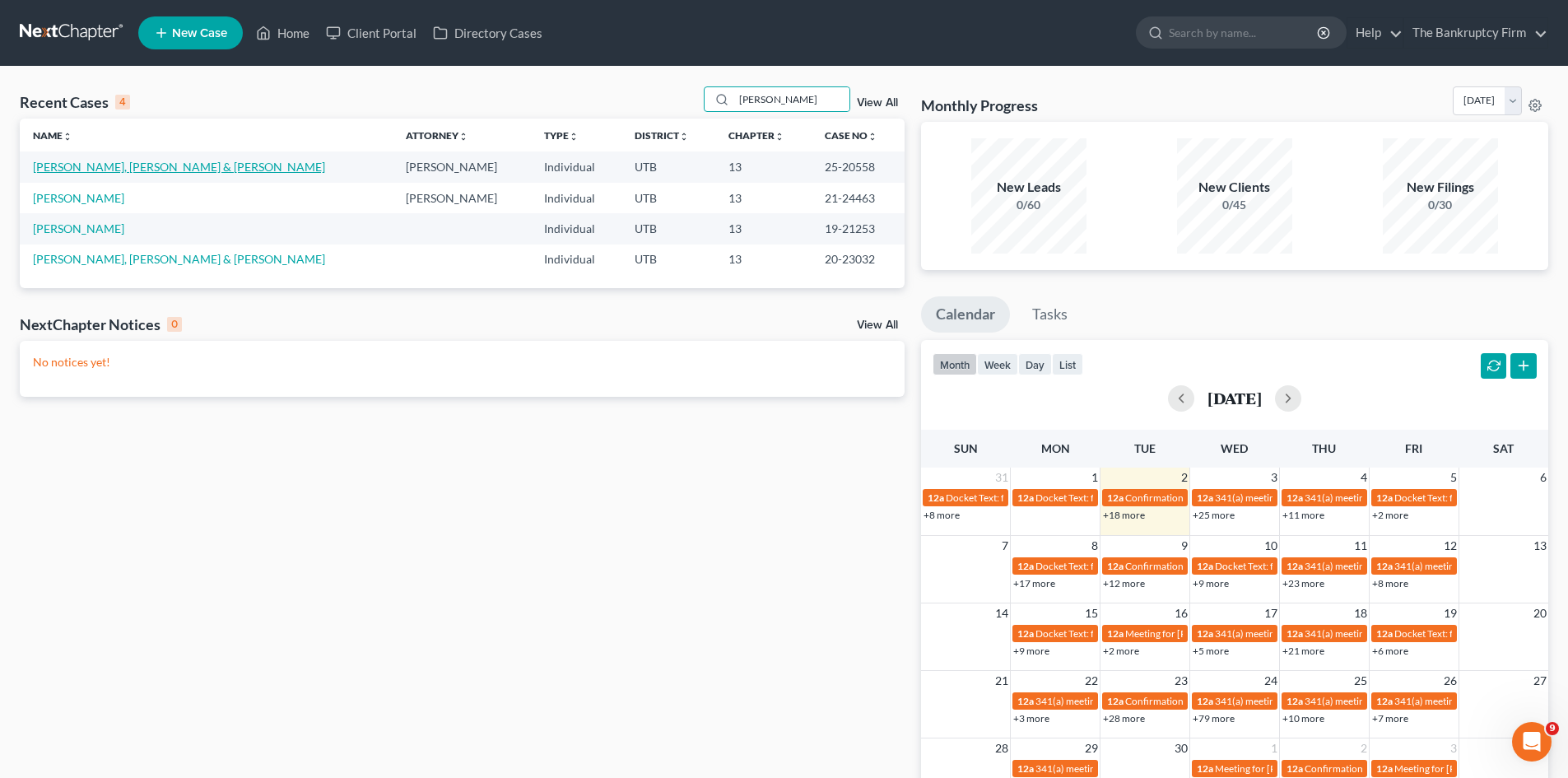
click at [68, 169] on link "[PERSON_NAME], [PERSON_NAME] & [PERSON_NAME]" at bounding box center [179, 167] width 292 height 14
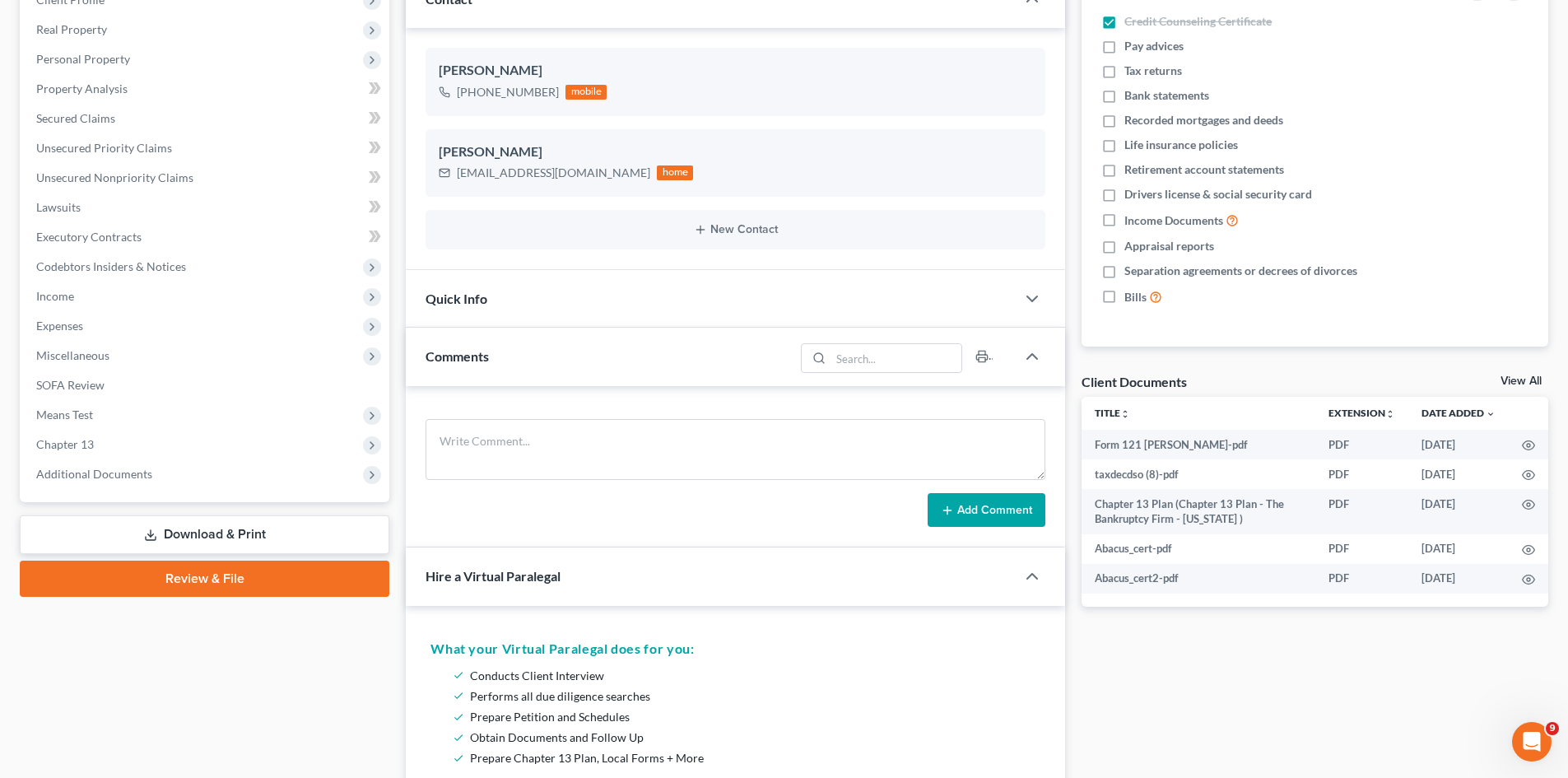
scroll to position [247, 0]
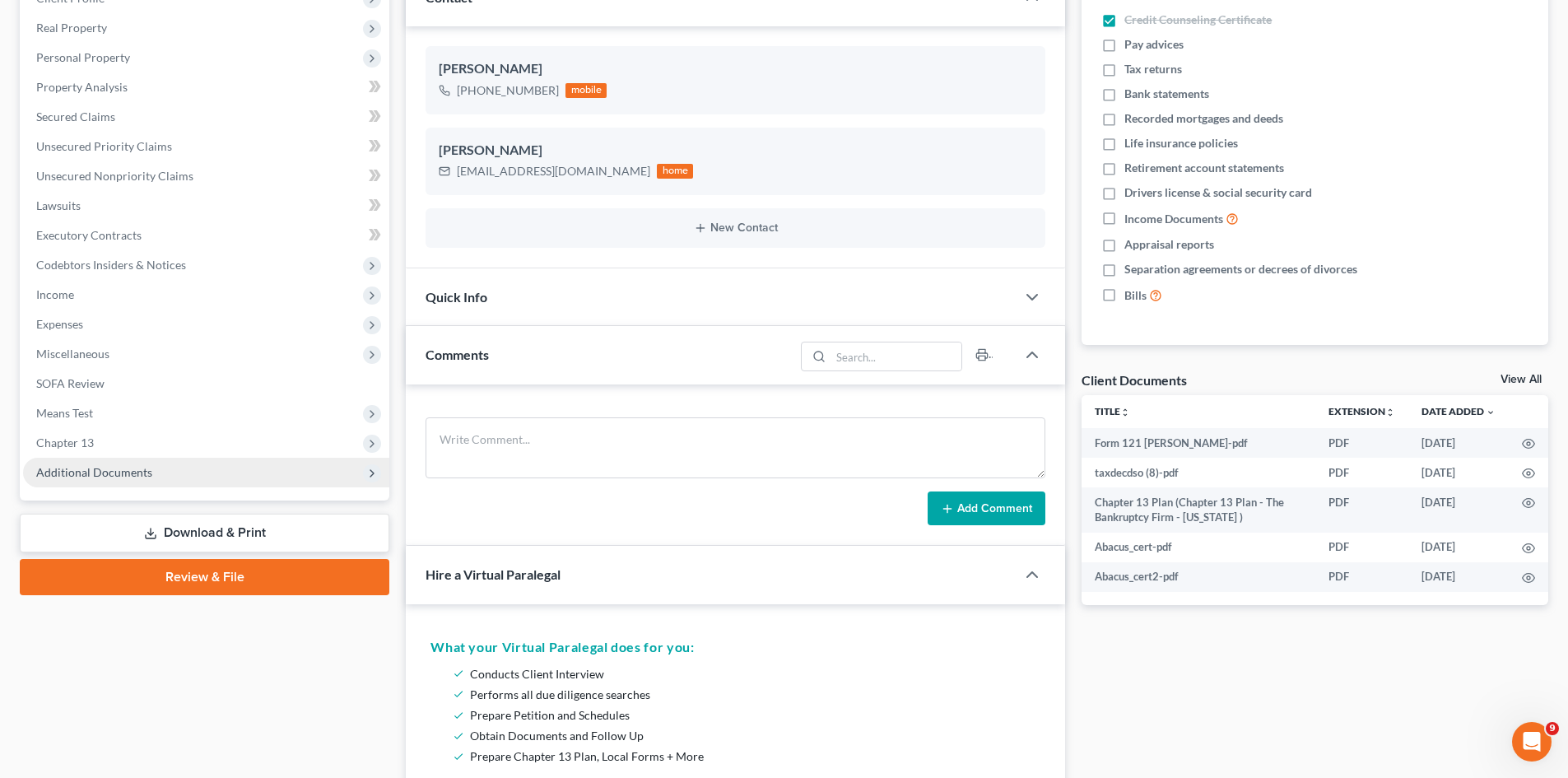
click at [130, 477] on span "Additional Documents" at bounding box center [94, 472] width 116 height 14
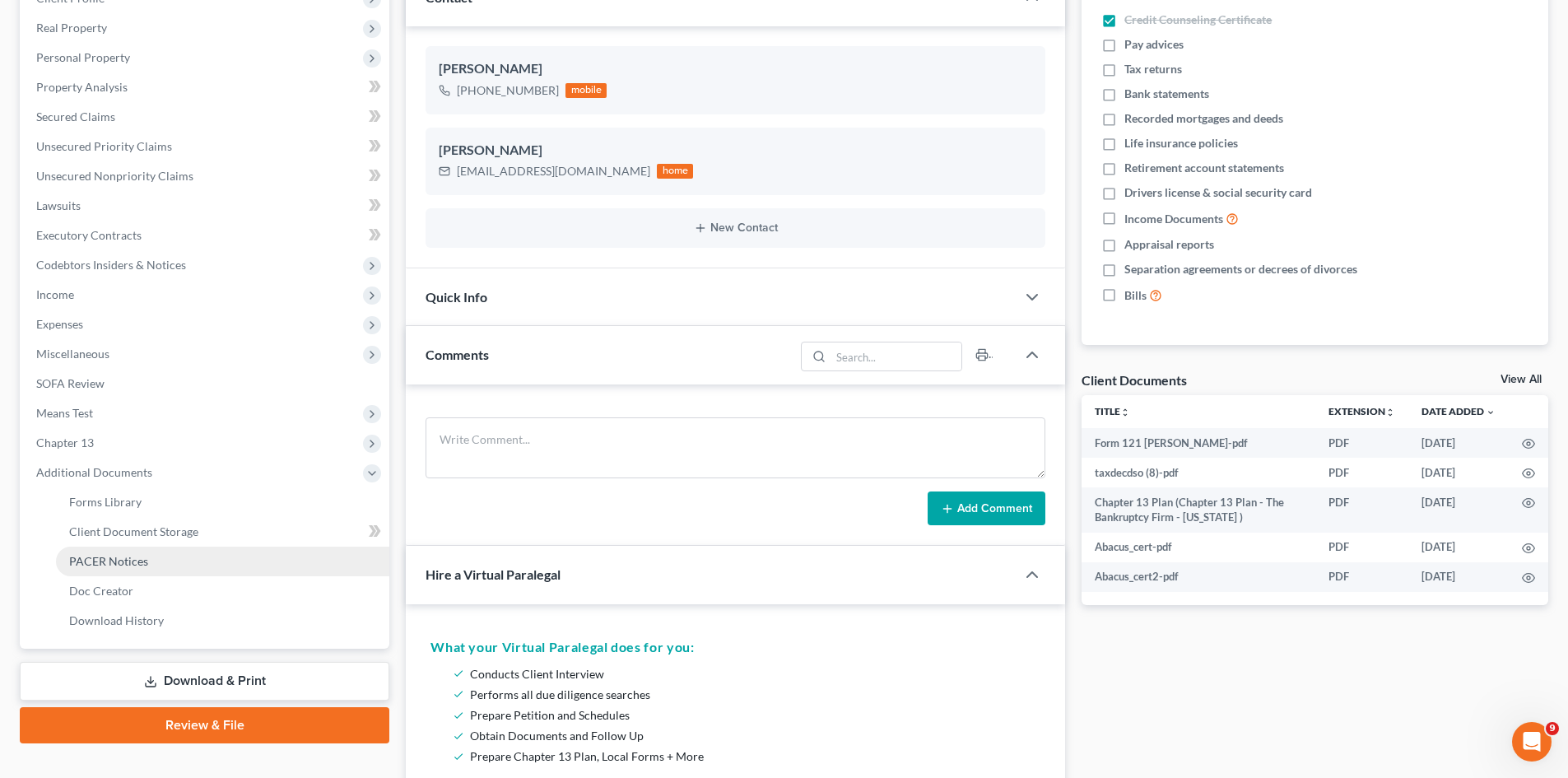
click at [101, 561] on span "PACER Notices" at bounding box center [109, 560] width 79 height 14
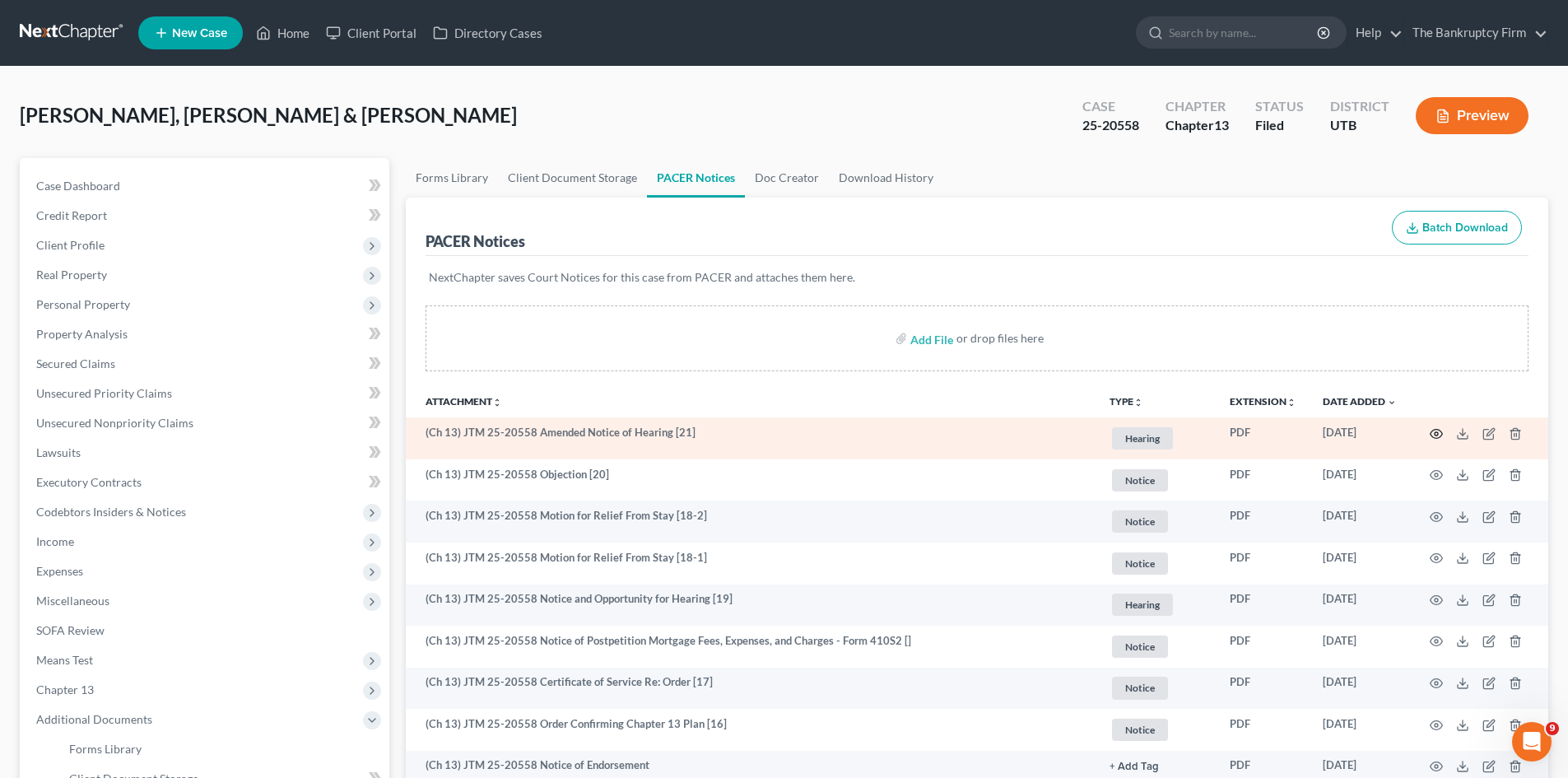
click at [1431, 436] on icon "button" at bounding box center [1436, 434] width 13 height 13
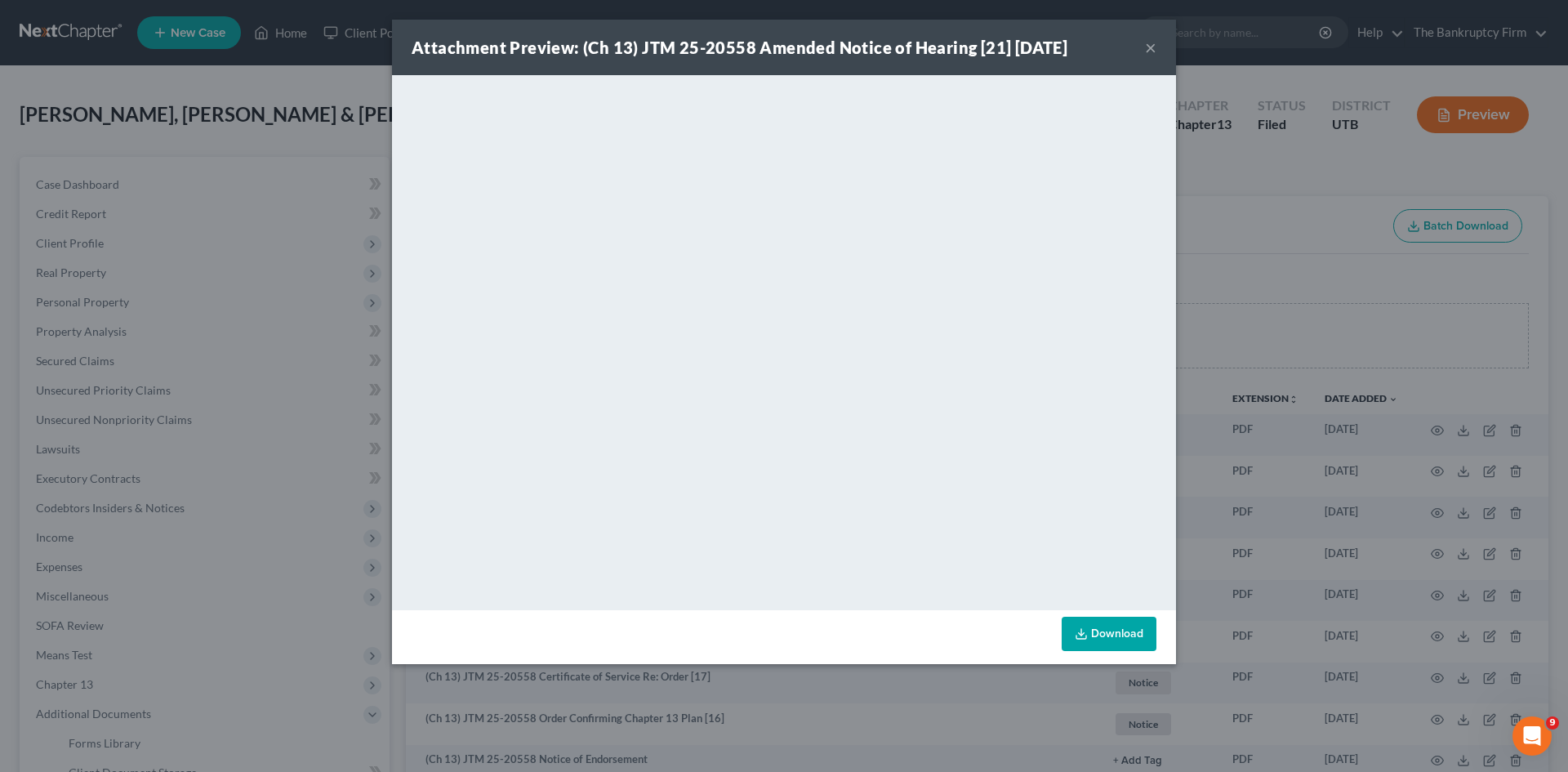
click at [1152, 48] on button "×" at bounding box center [1151, 47] width 11 height 20
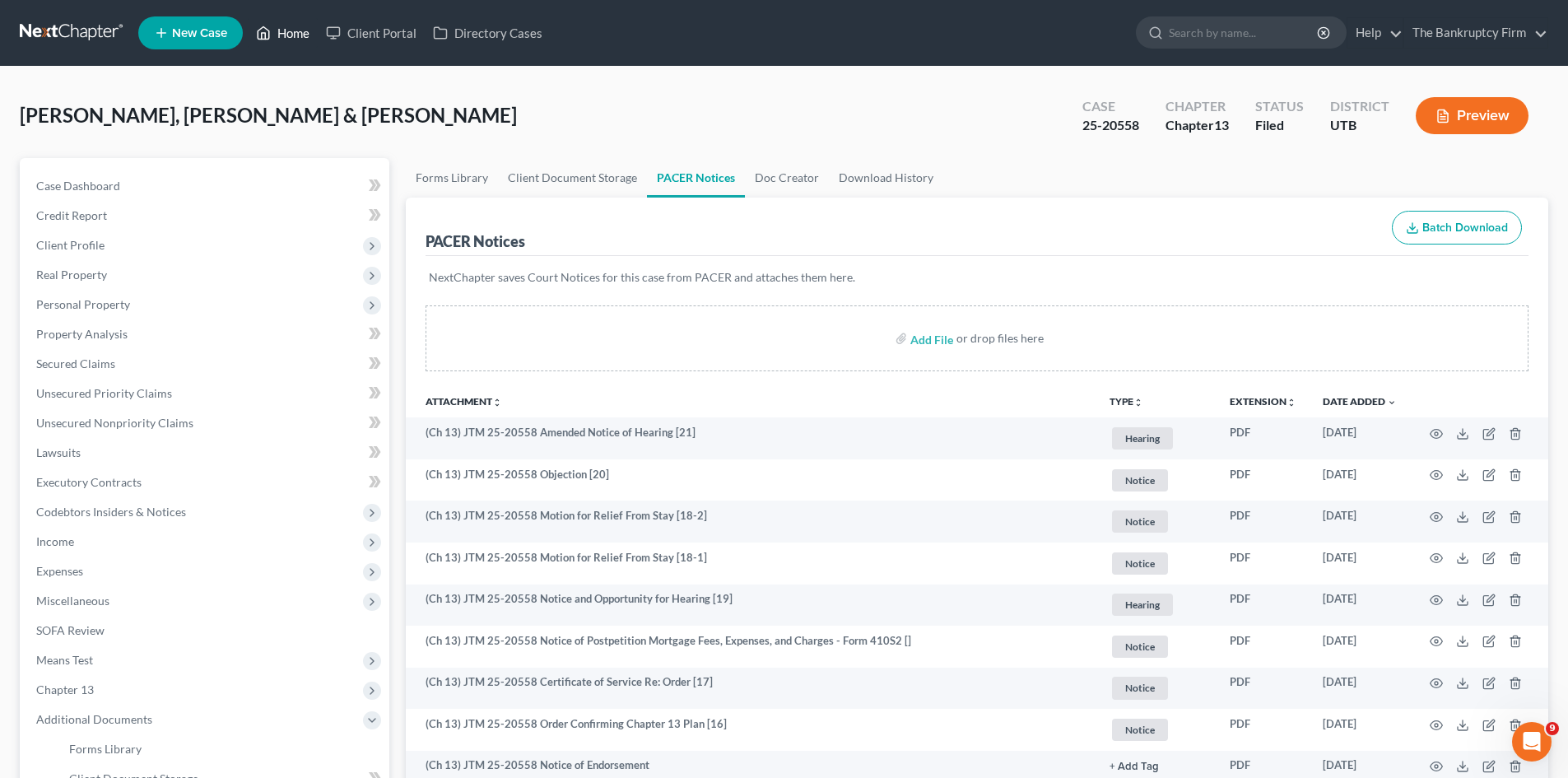
click at [297, 30] on link "Home" at bounding box center [282, 33] width 70 height 30
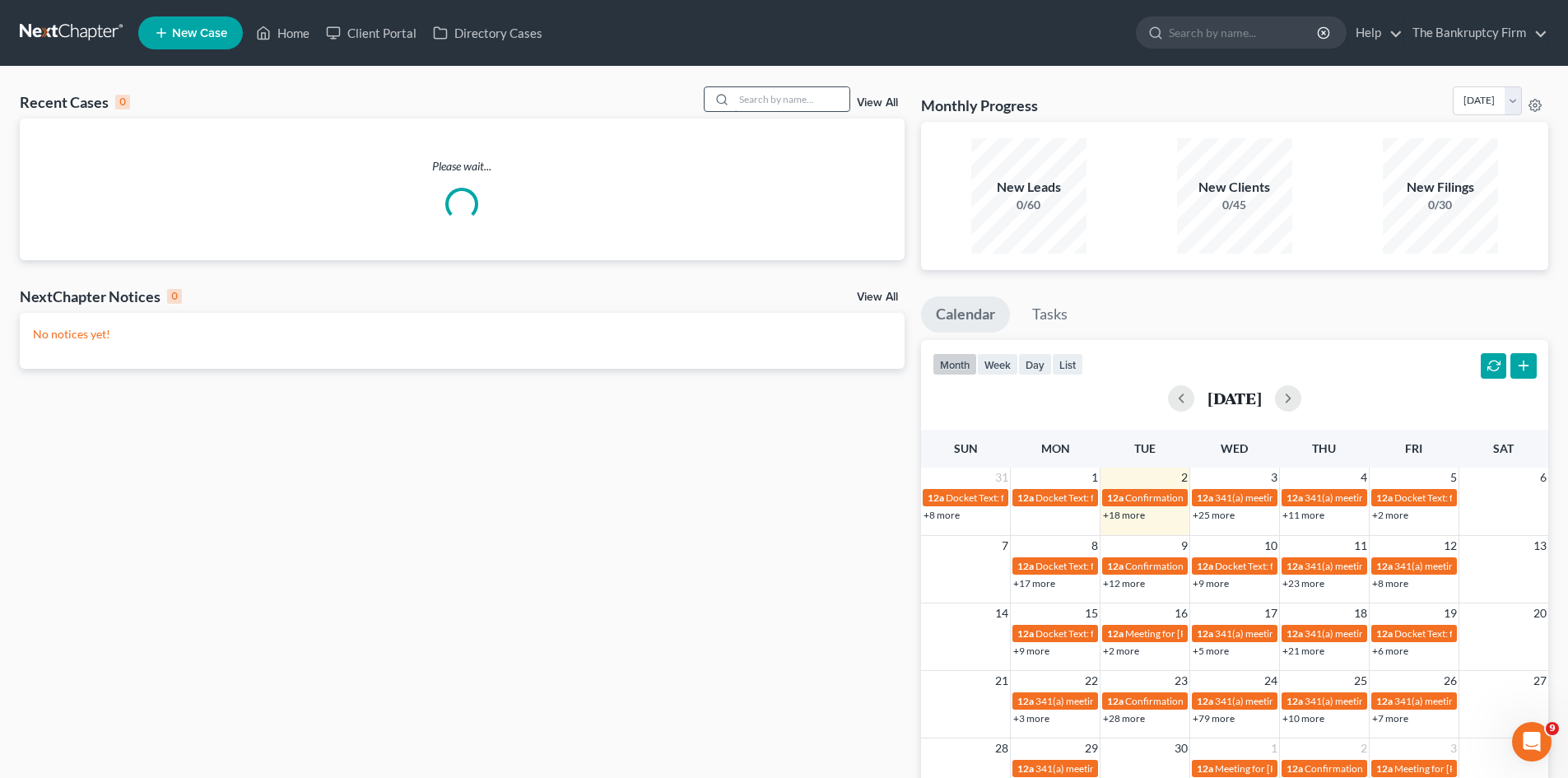
click at [757, 97] on input "search" at bounding box center [792, 99] width 115 height 24
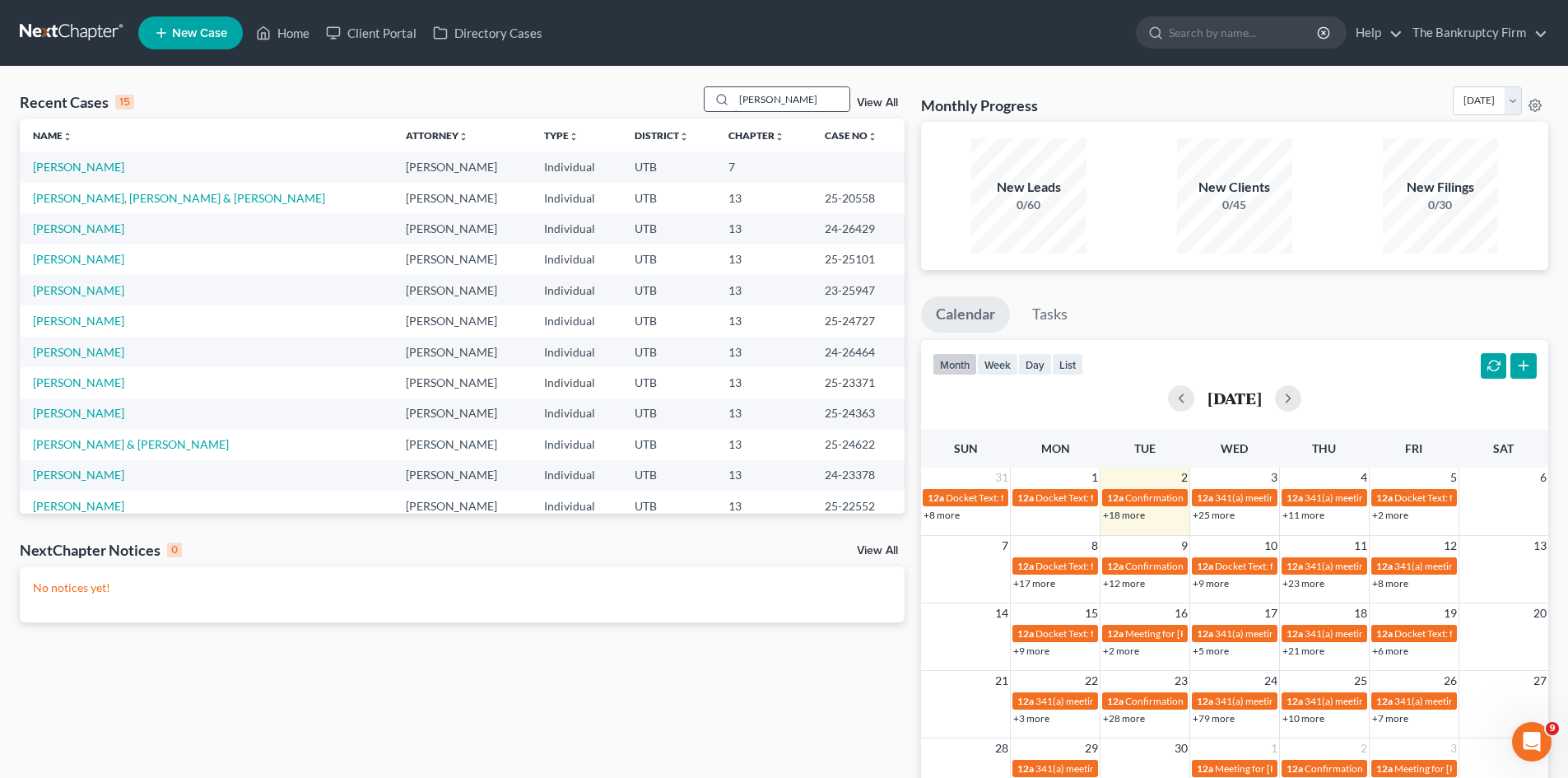
type input "[PERSON_NAME]"
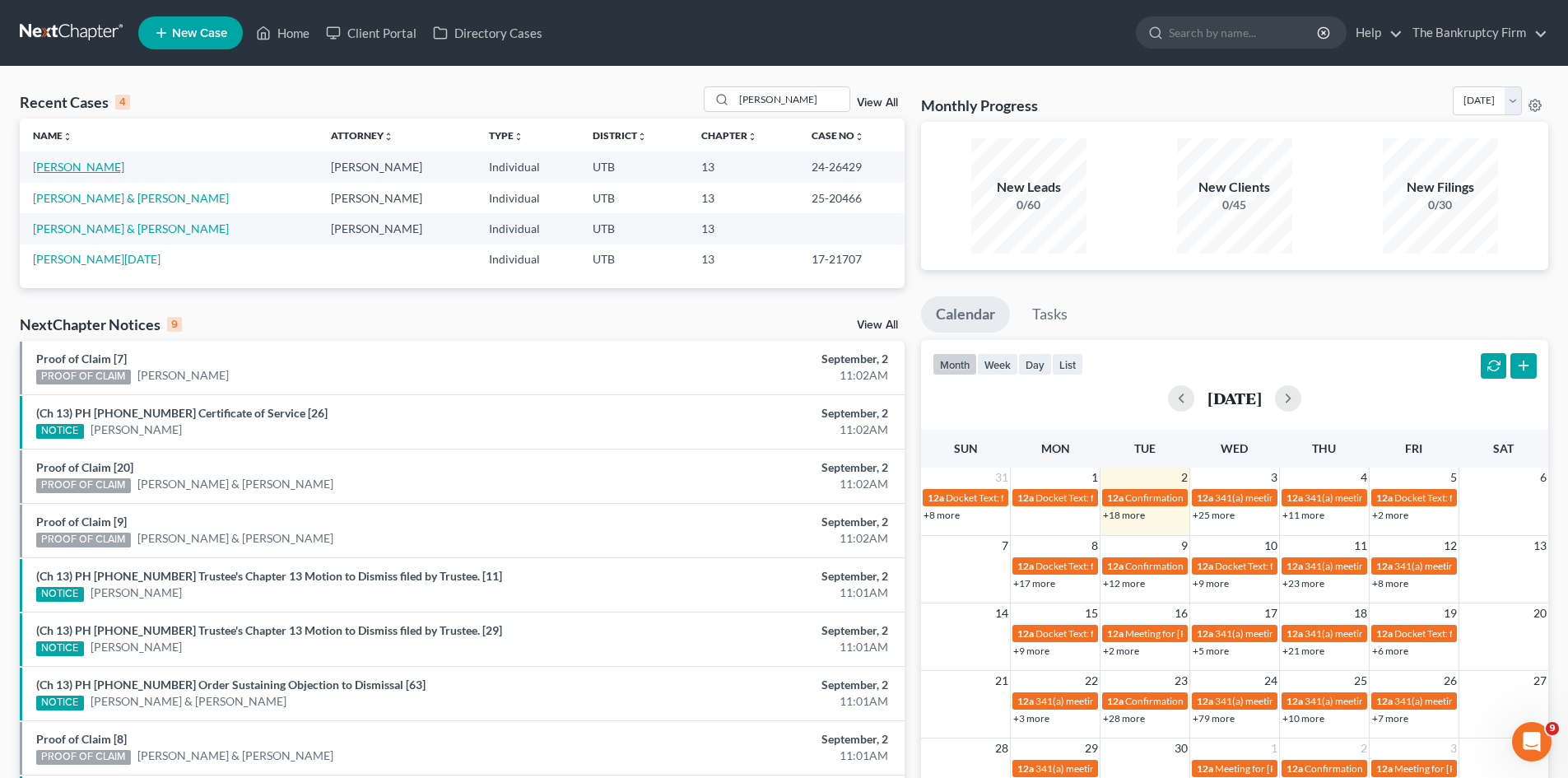
click at [68, 167] on link "[PERSON_NAME]" at bounding box center [78, 167] width 92 height 14
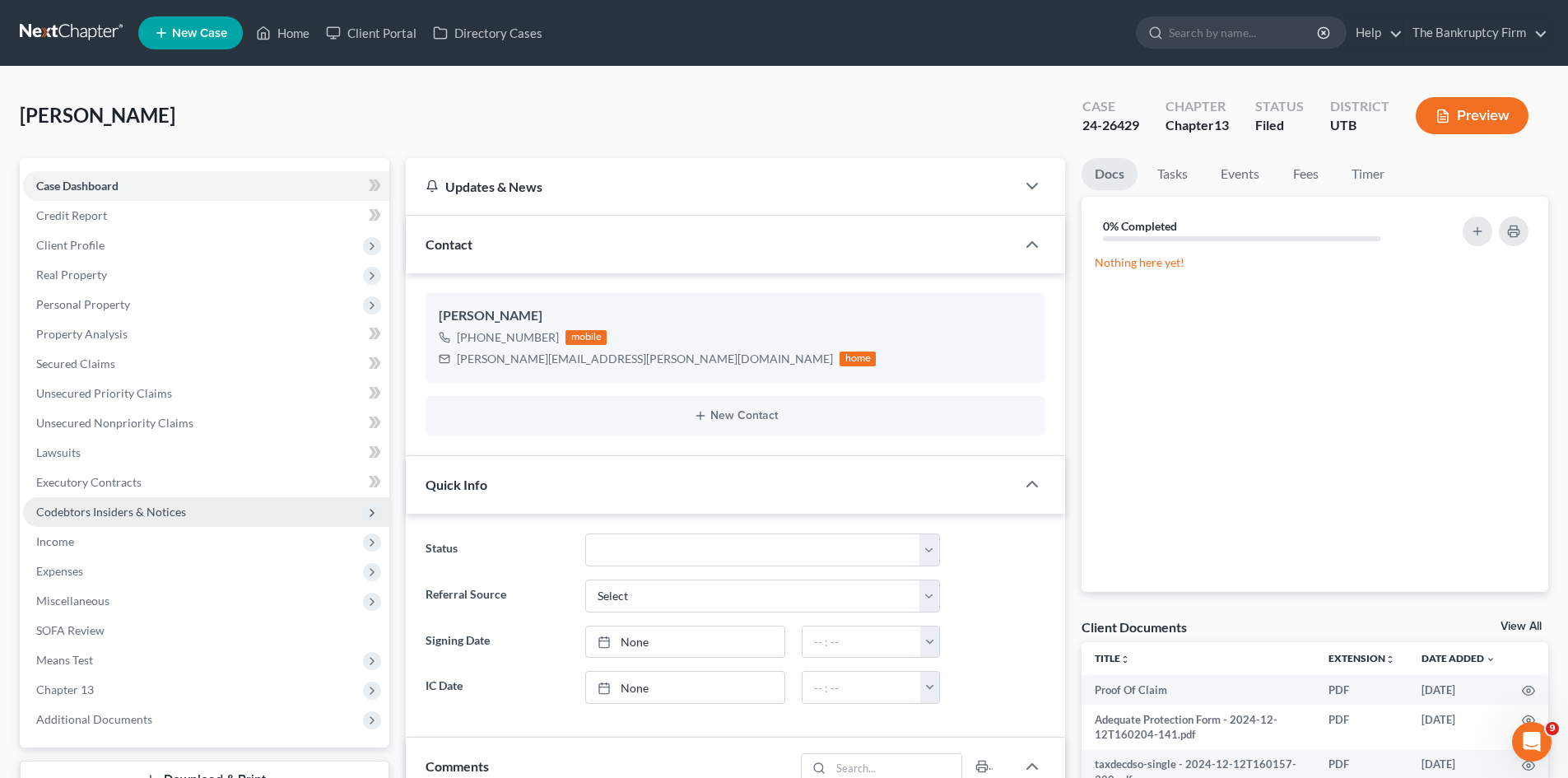
scroll to position [131, 0]
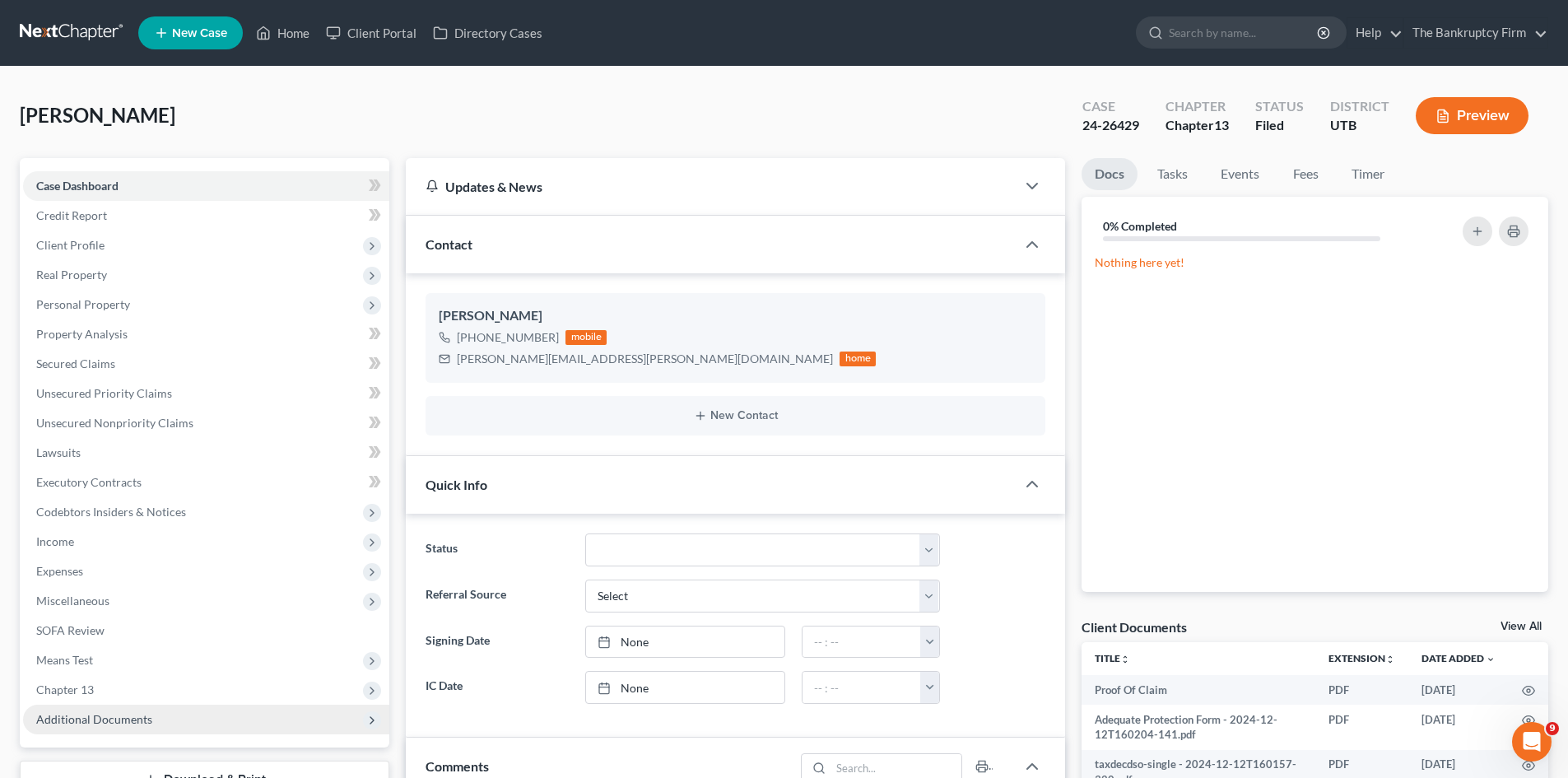
click at [43, 719] on span "Additional Documents" at bounding box center [94, 719] width 116 height 14
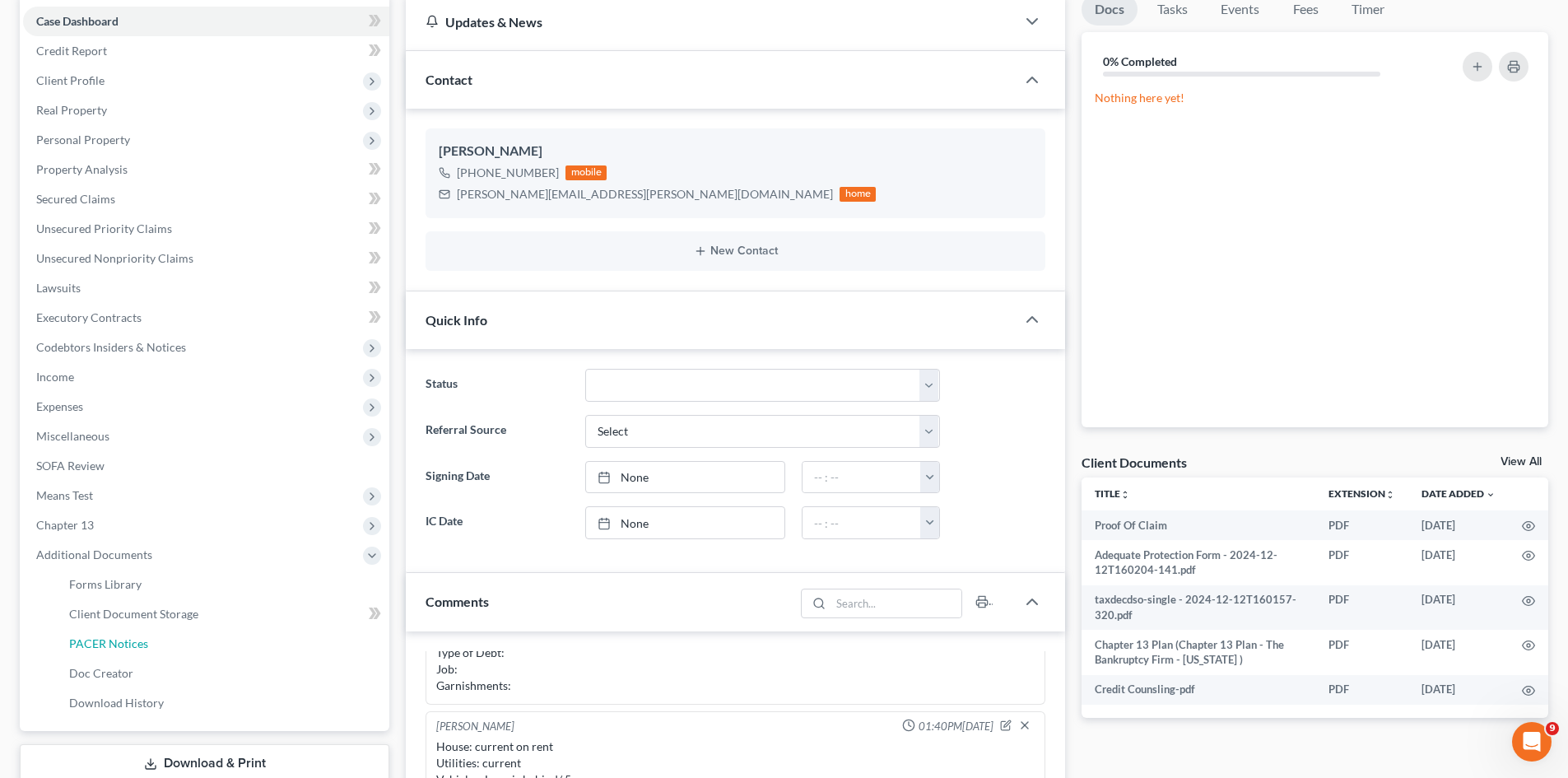
drag, startPoint x: 133, startPoint y: 642, endPoint x: 590, endPoint y: 572, distance: 462.3
click at [131, 643] on span "PACER Notices" at bounding box center [109, 643] width 79 height 14
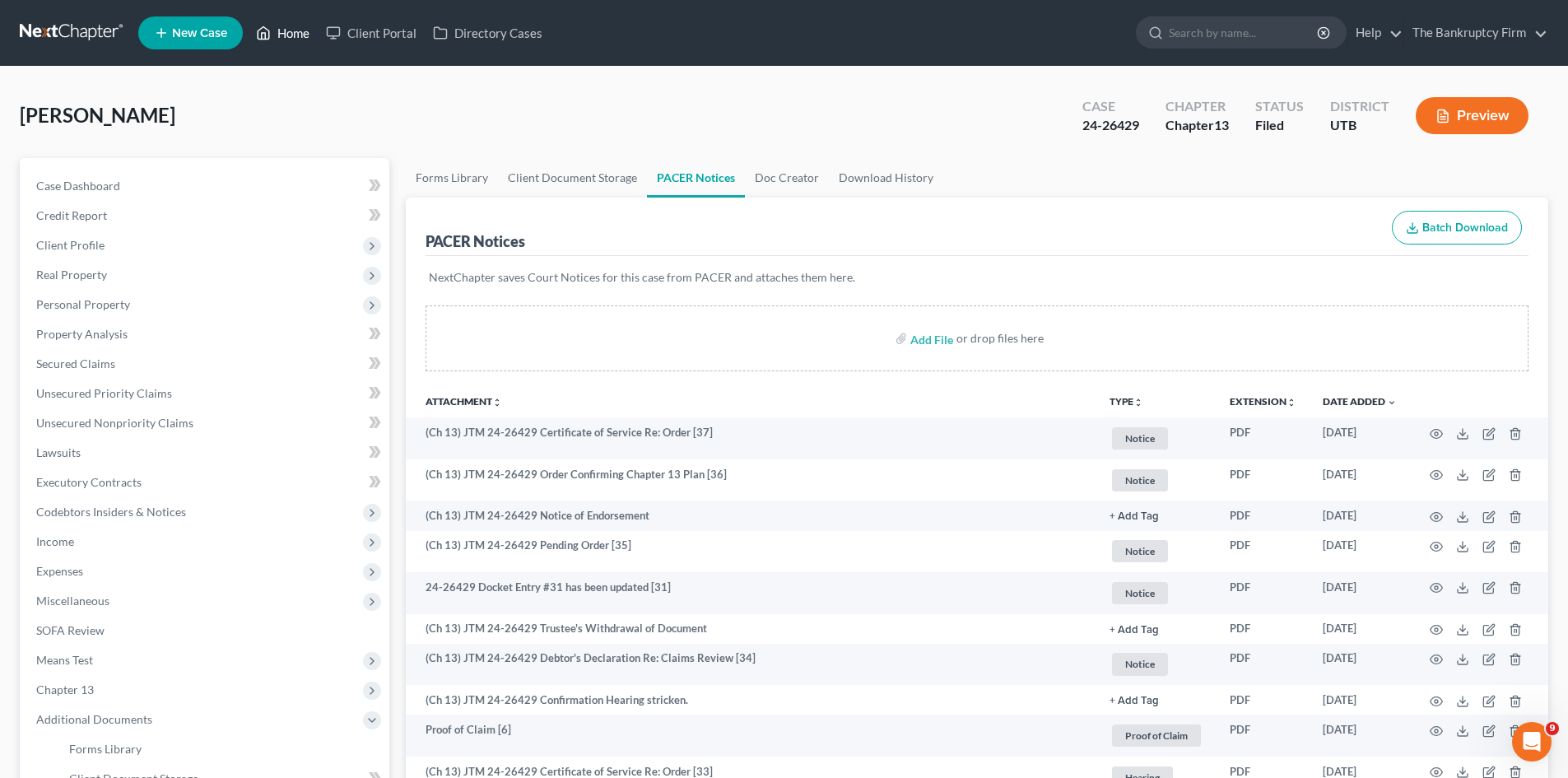
drag, startPoint x: 287, startPoint y: 33, endPoint x: 1031, endPoint y: 153, distance: 753.6
click at [287, 33] on link "Home" at bounding box center [282, 33] width 70 height 30
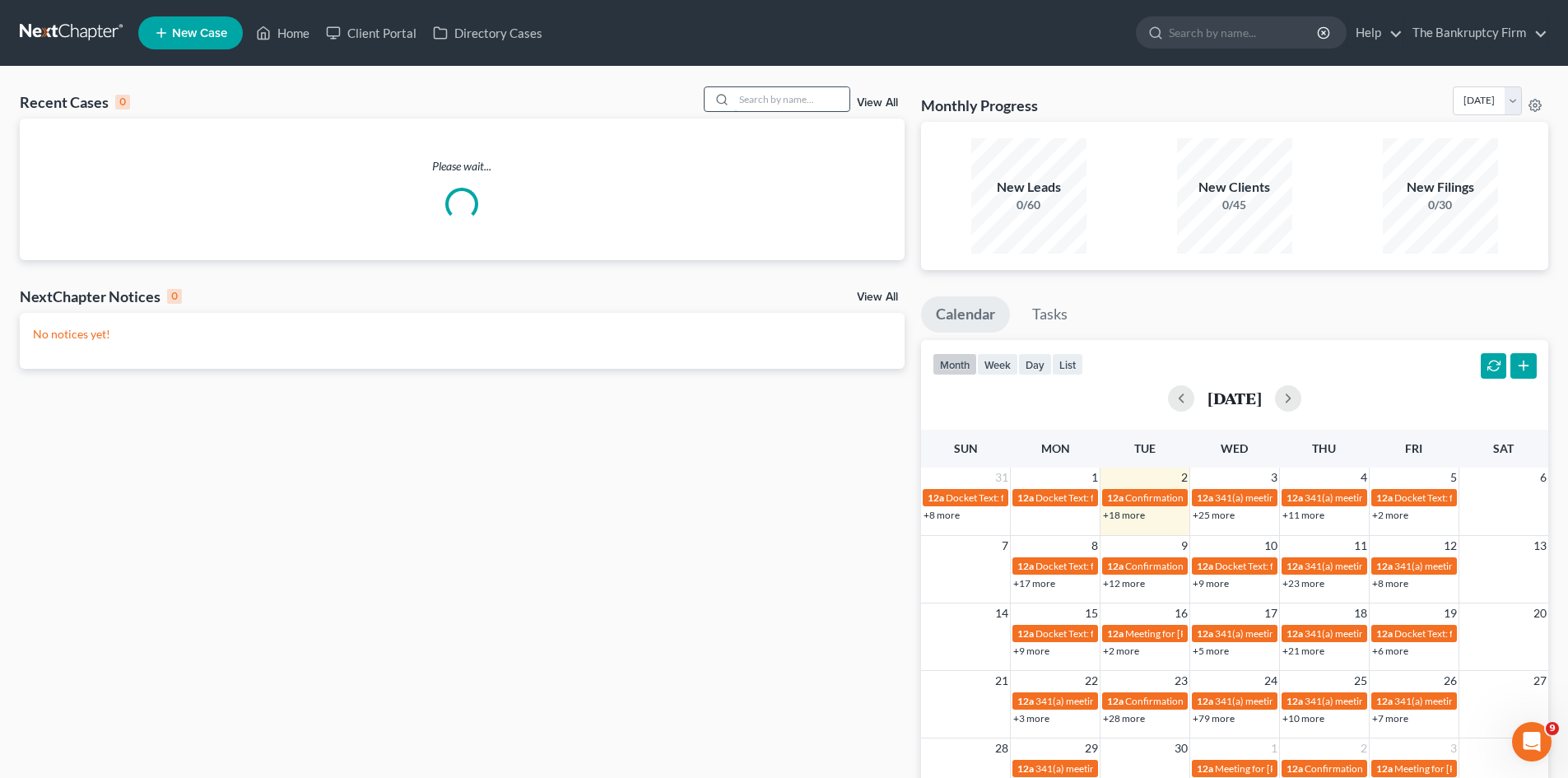
click at [770, 97] on input "search" at bounding box center [792, 99] width 115 height 24
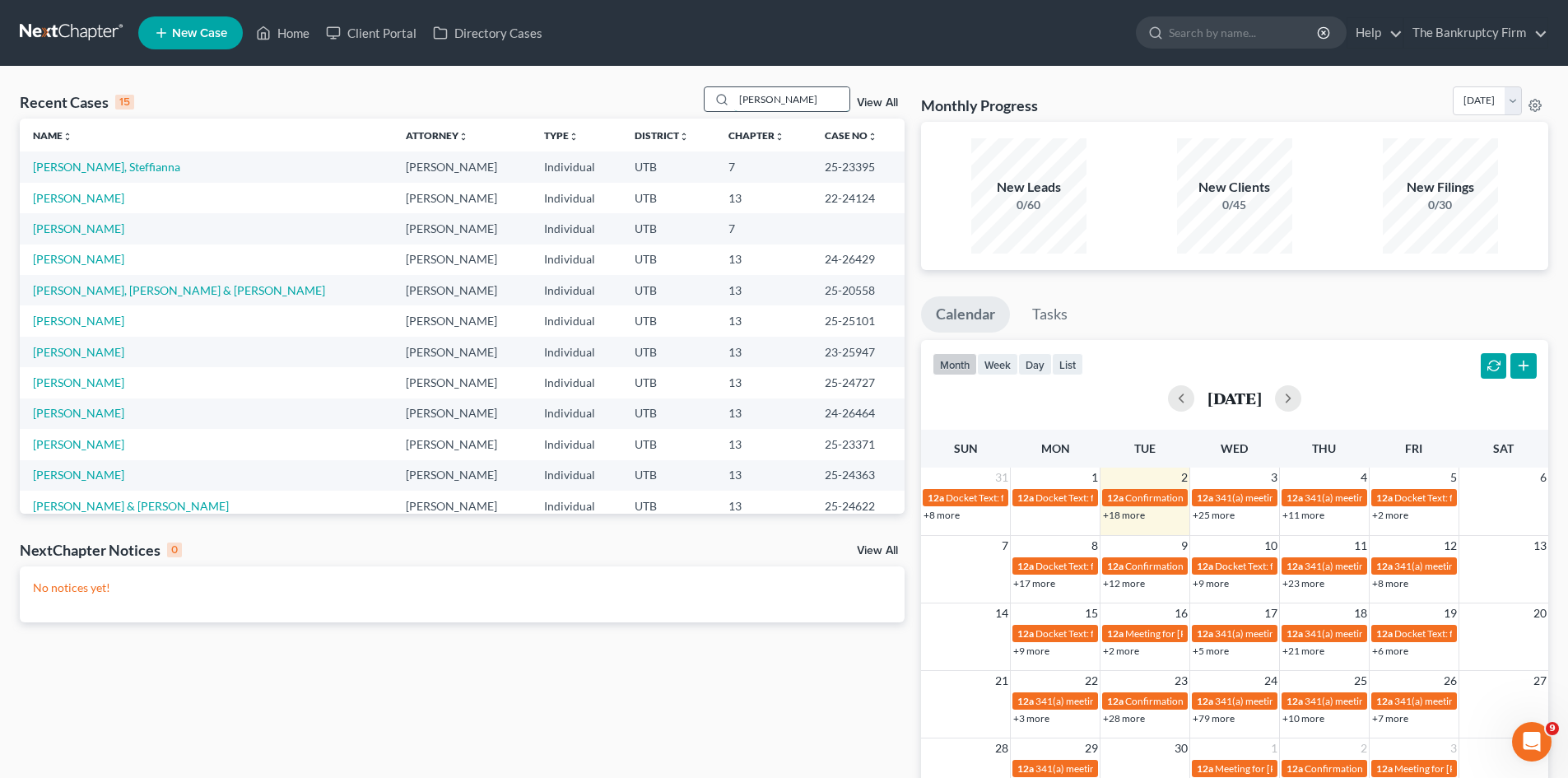
type input "[PERSON_NAME]"
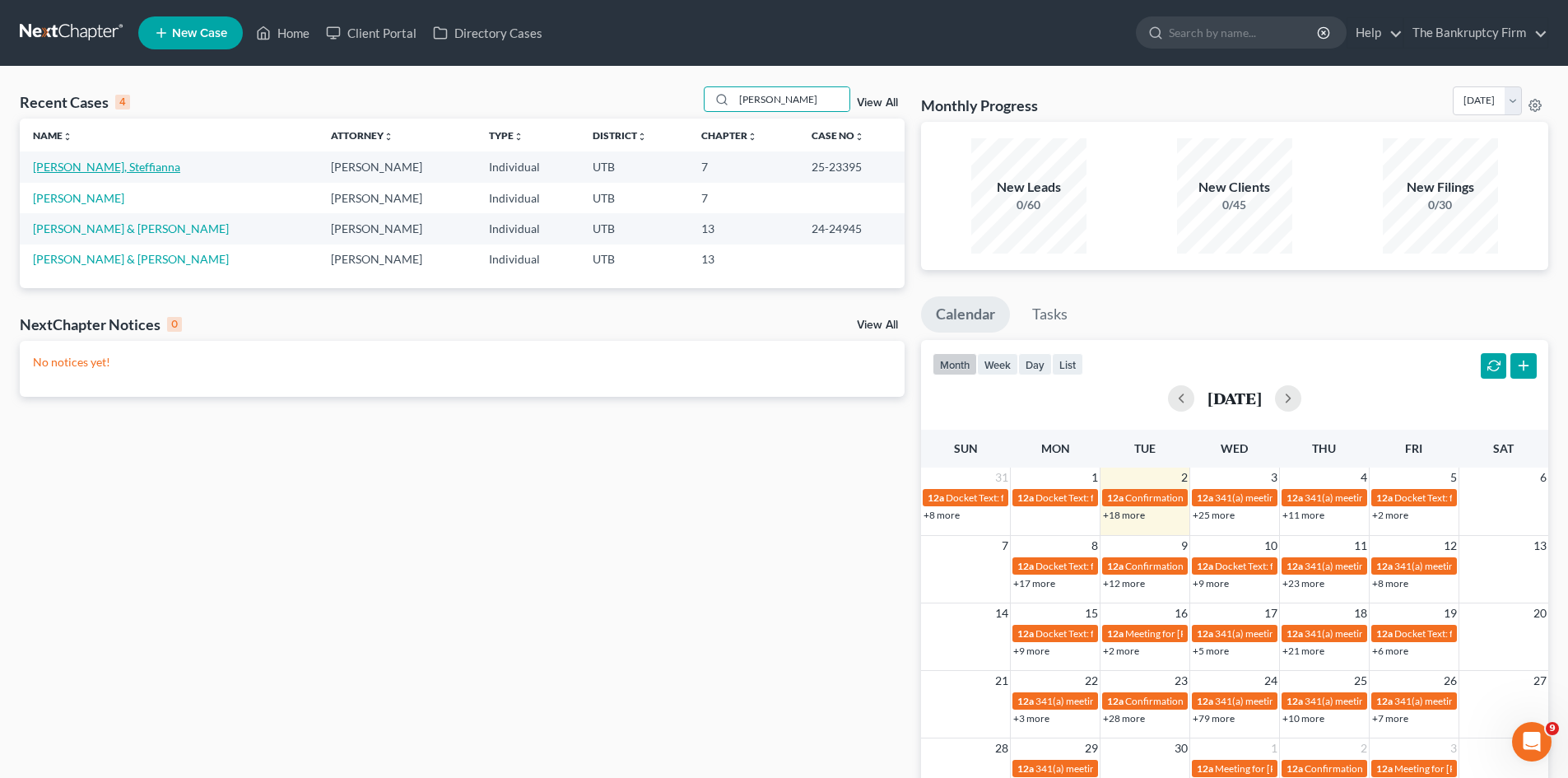
click at [48, 167] on link "[PERSON_NAME], Steffianna" at bounding box center [106, 167] width 148 height 14
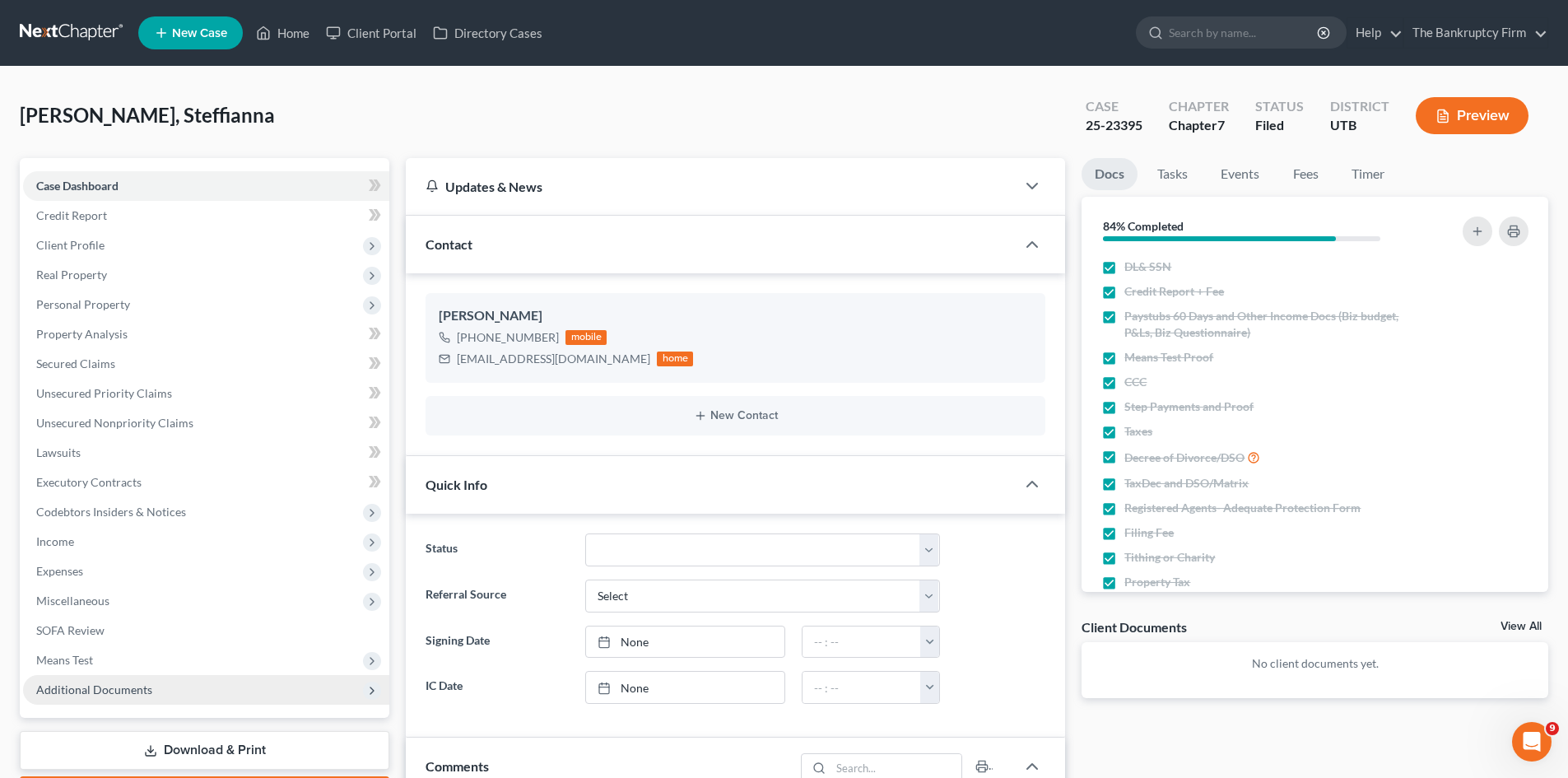
drag, startPoint x: 97, startPoint y: 695, endPoint x: 236, endPoint y: 677, distance: 140.2
click at [97, 695] on span "Additional Documents" at bounding box center [94, 689] width 116 height 14
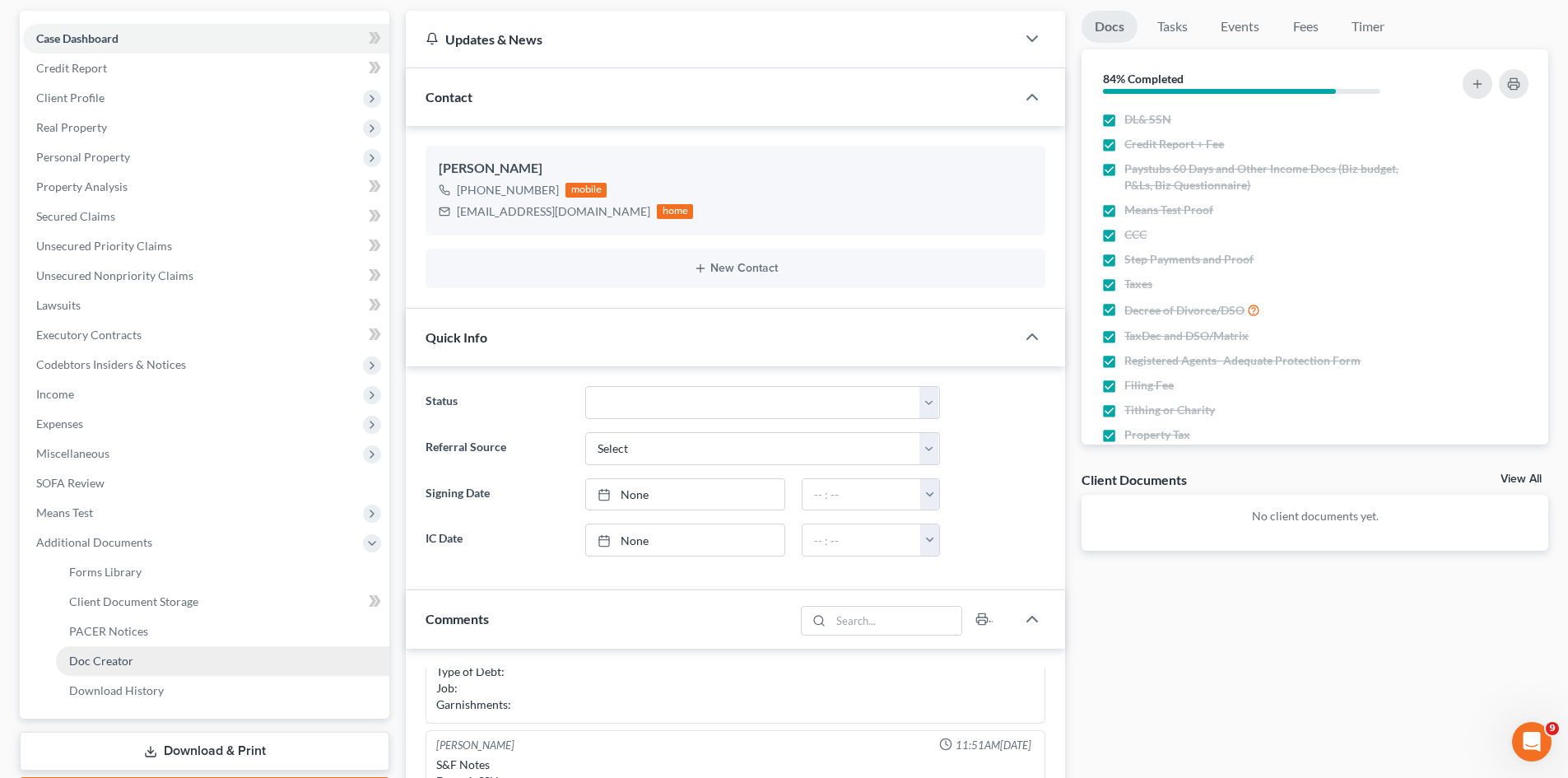
scroll to position [165, 0]
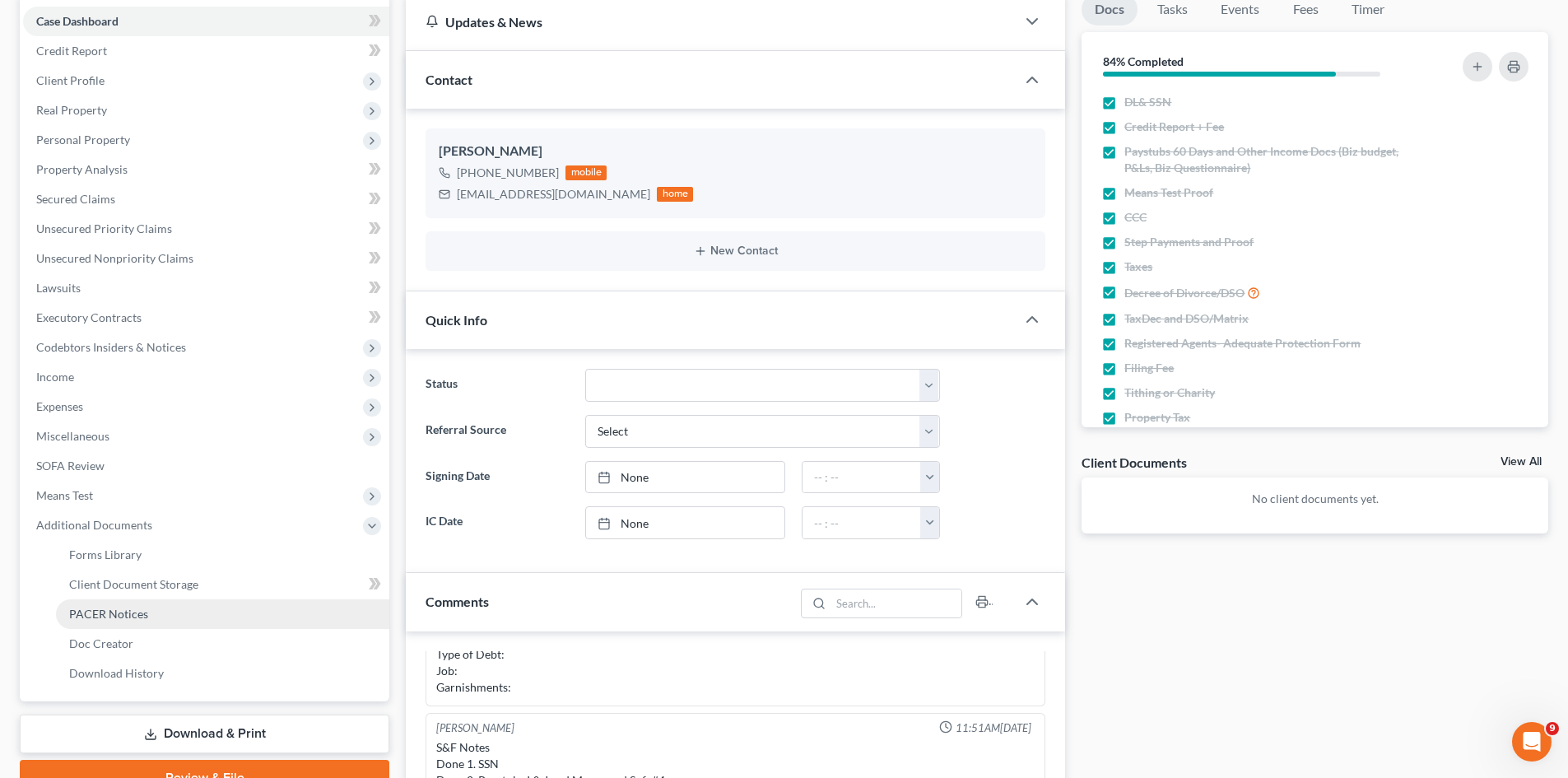
click at [131, 616] on span "PACER Notices" at bounding box center [109, 613] width 79 height 14
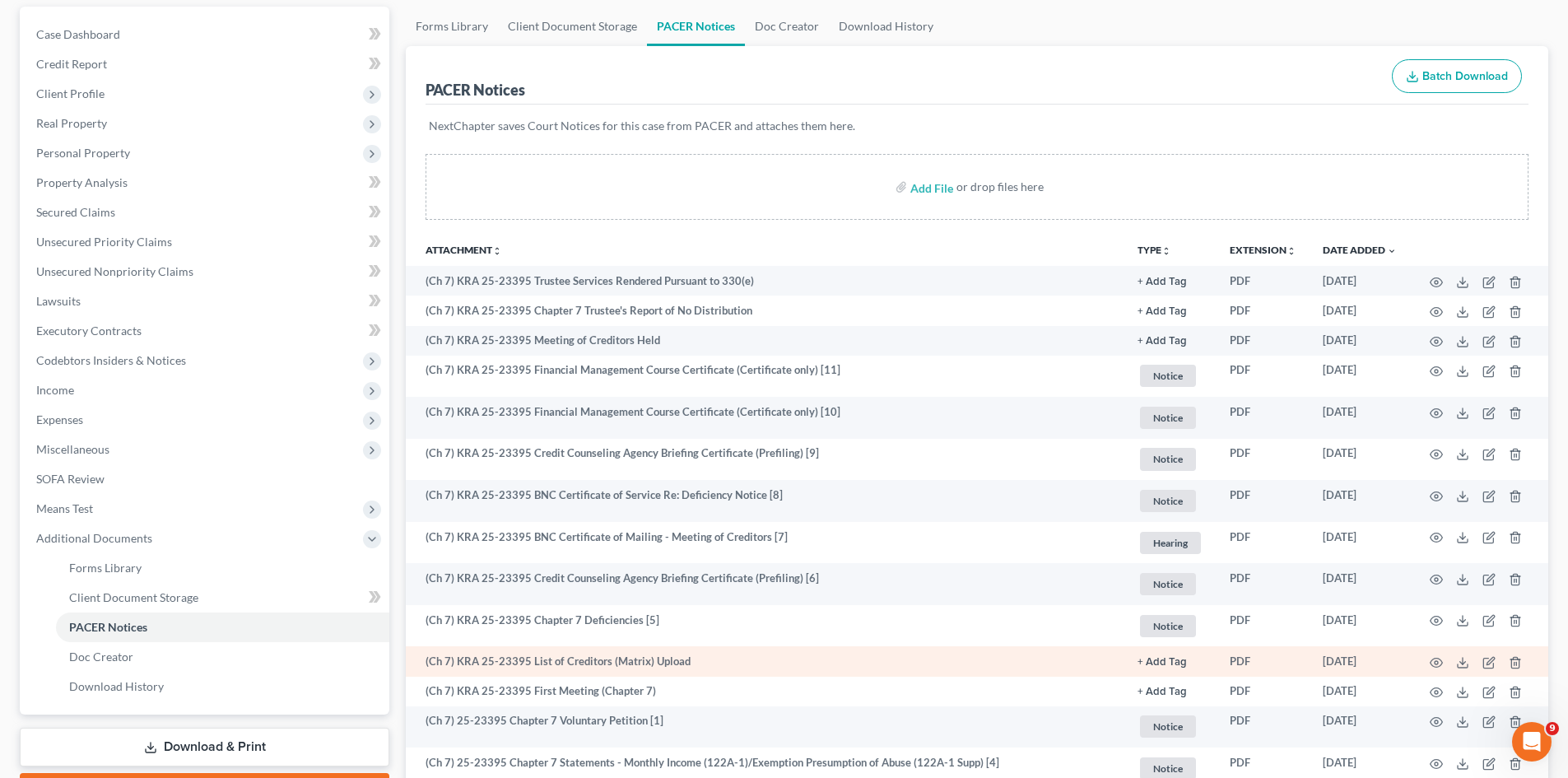
scroll to position [165, 0]
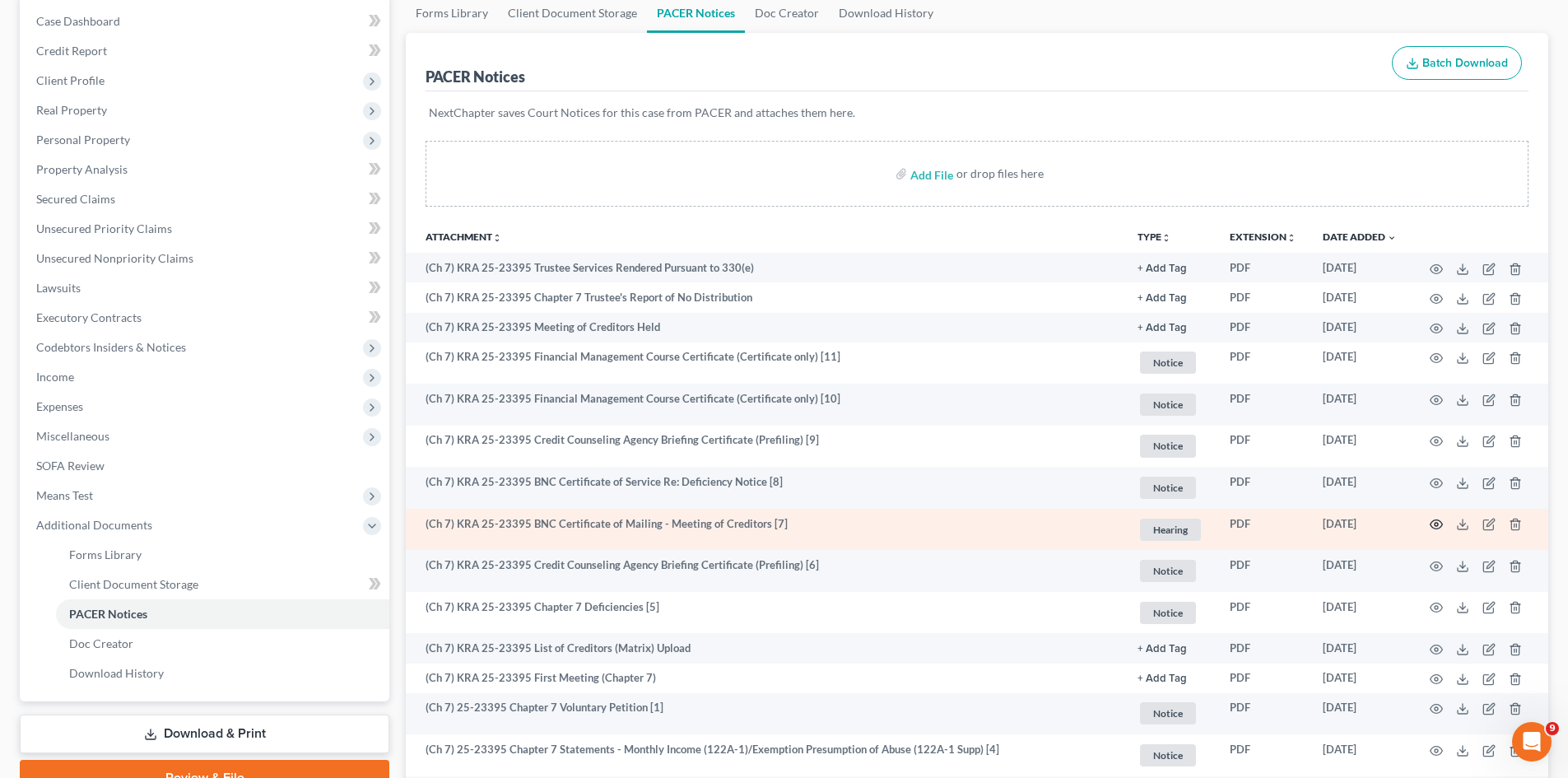
click at [1434, 528] on icon "button" at bounding box center [1436, 525] width 13 height 13
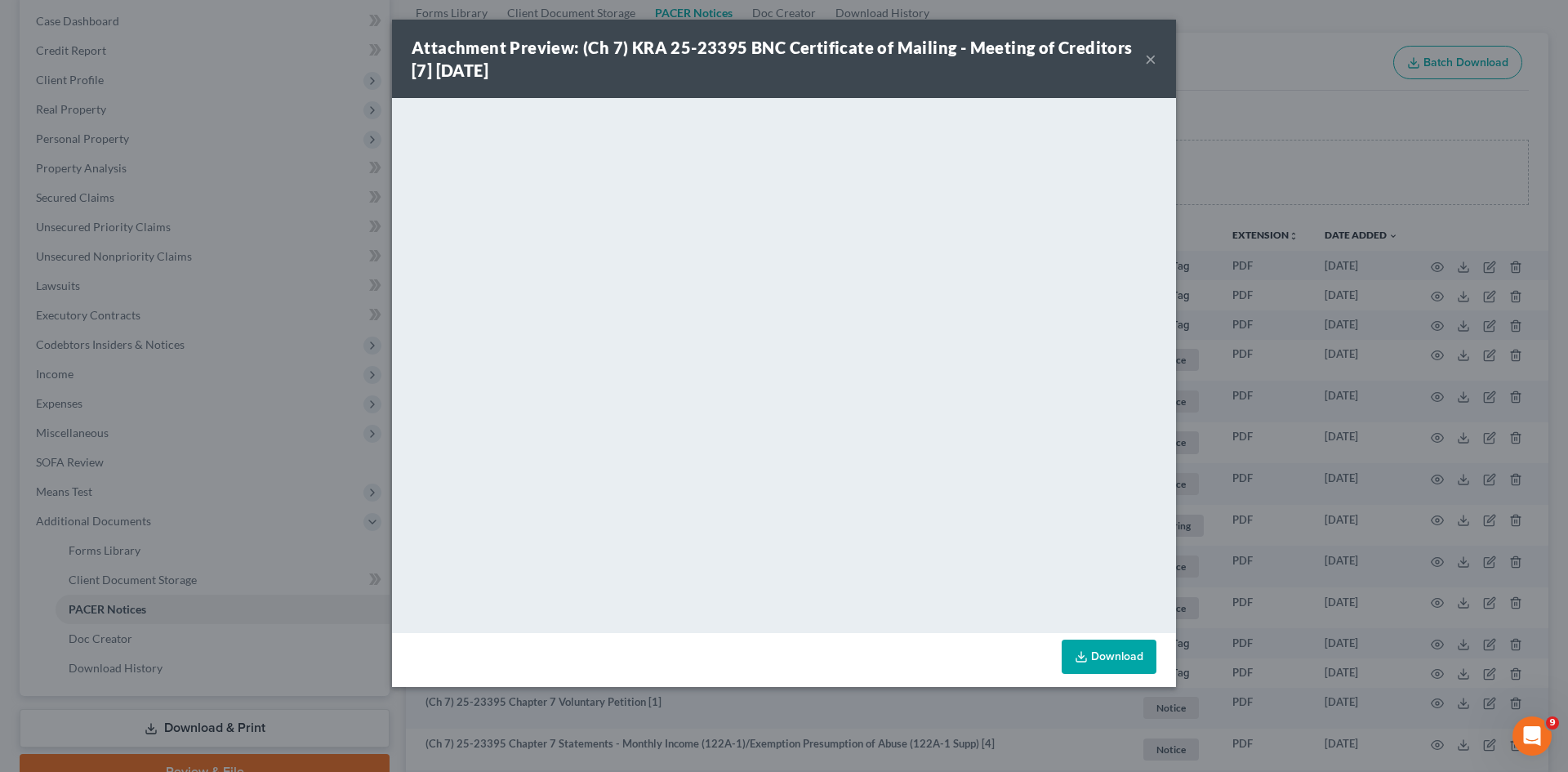
click at [1151, 61] on button "×" at bounding box center [1151, 59] width 11 height 20
